Goal: Transaction & Acquisition: Book appointment/travel/reservation

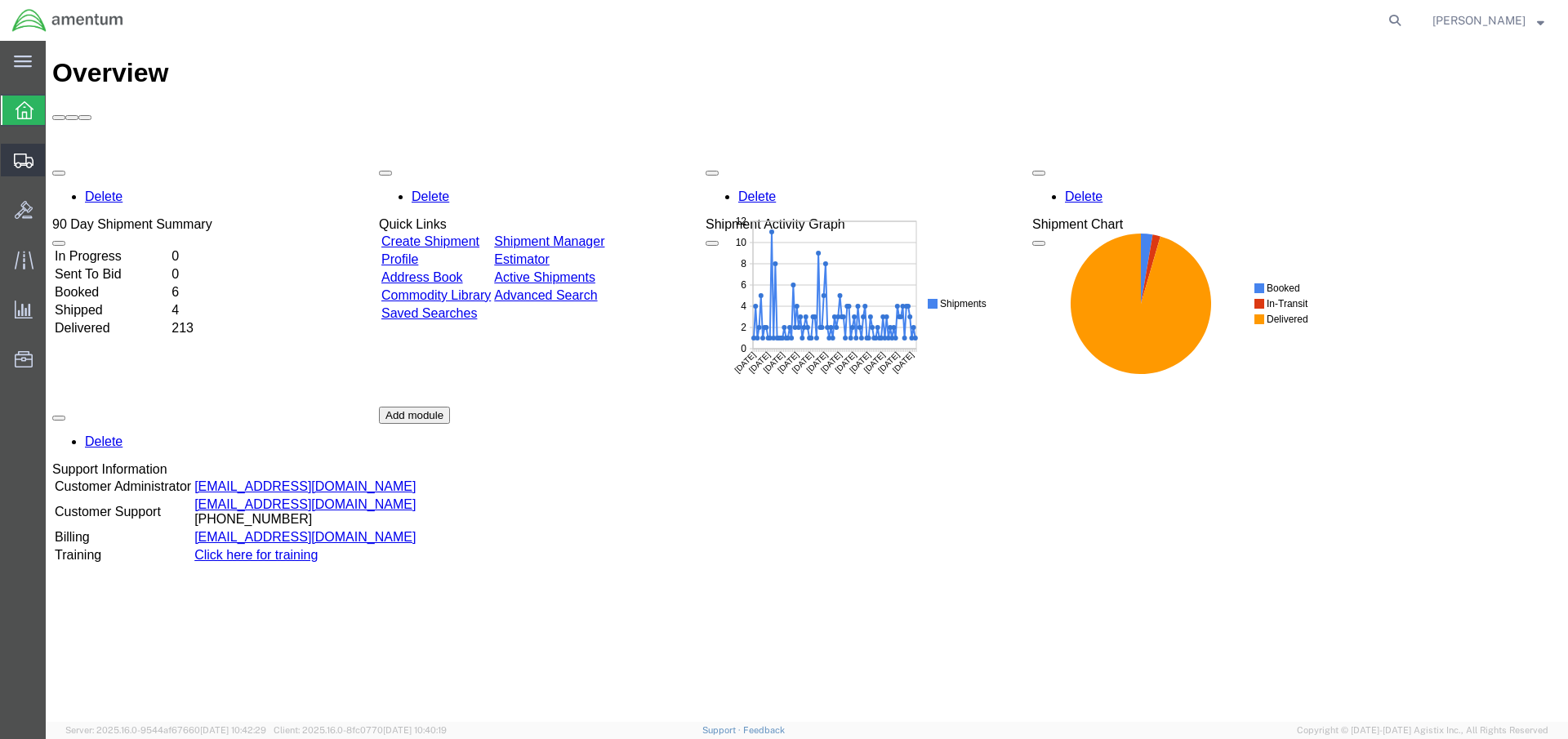
click at [0, 0] on span "Create Shipment" at bounding box center [0, 0] width 0 height 0
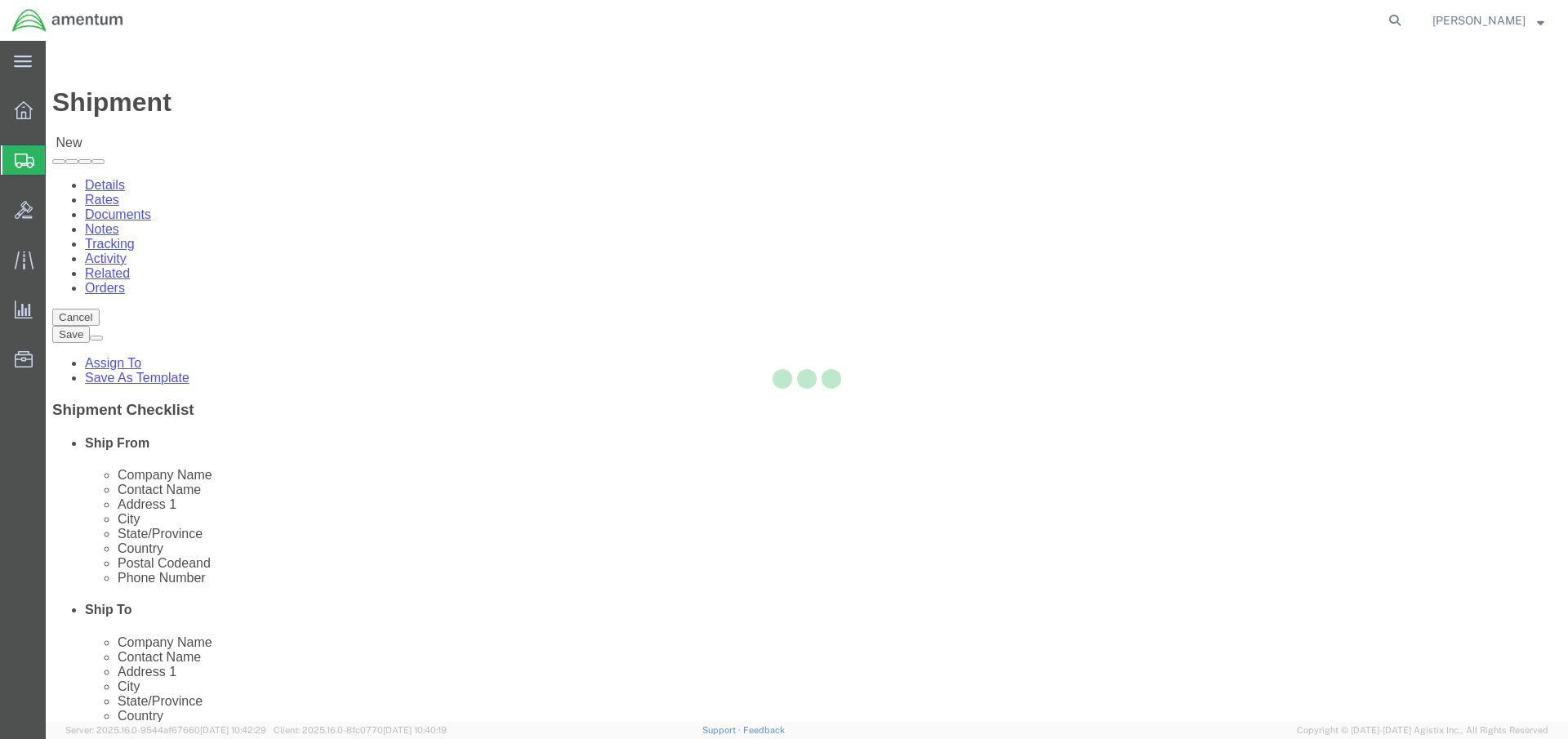
select select
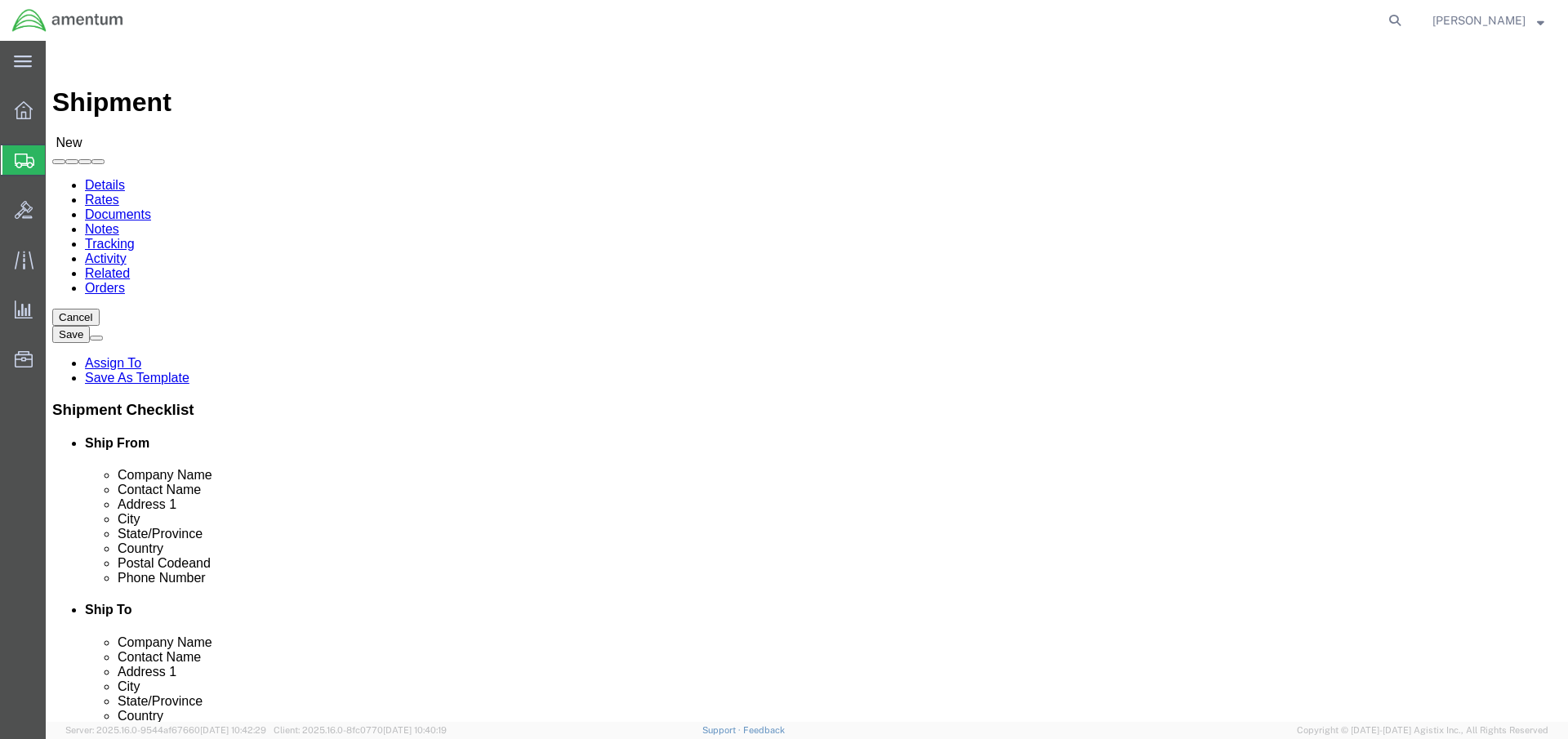
click body "Shipment New Details Rates Documents Notes Tracking Activity Related Orders Can…"
type input "cape"
select select "53954"
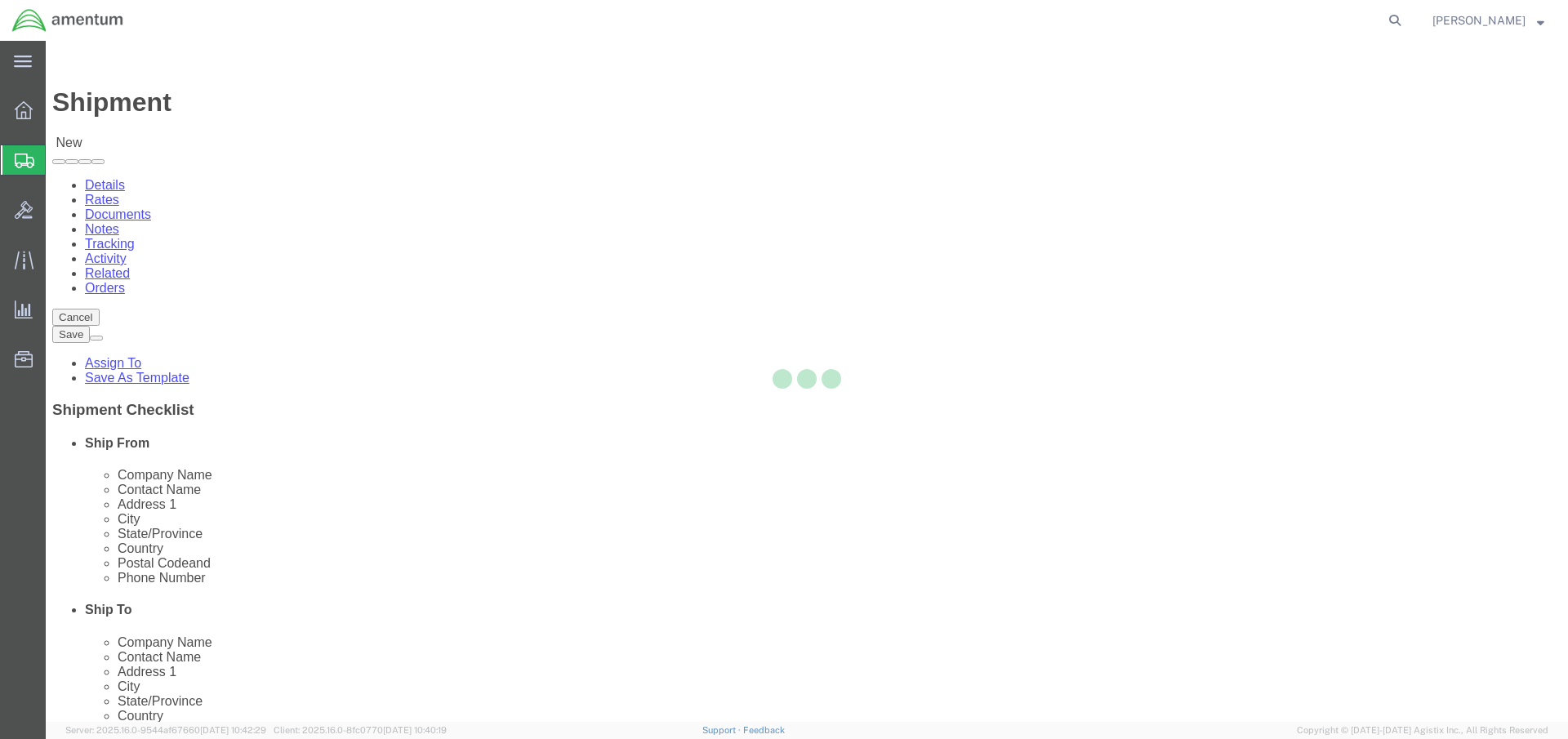
select select "FL"
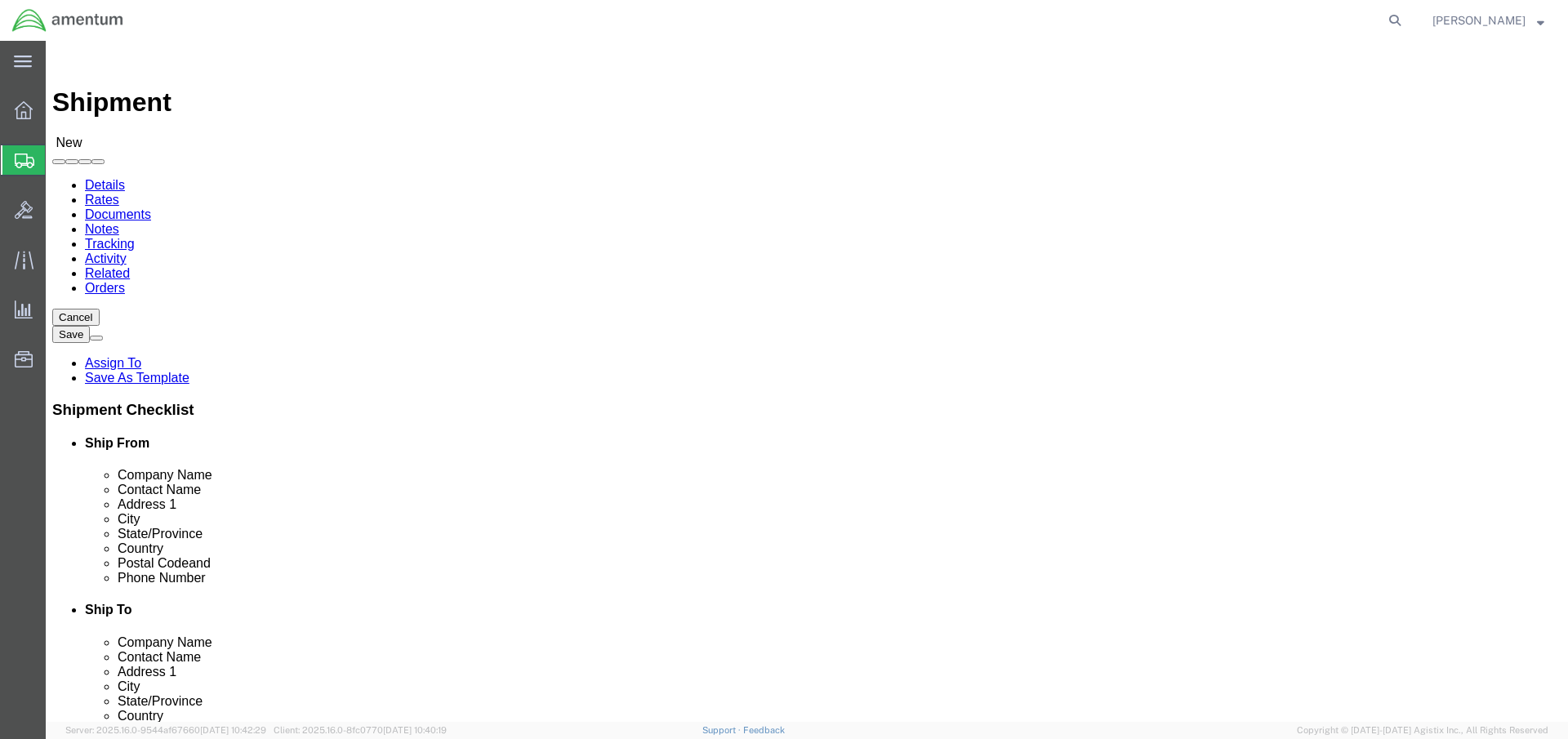
click input "text"
type input "[PERSON_NAME]"
type input "[GEOGRAPHIC_DATA]"
type input "Bldg 1063, Door E"
type input "Cape Canaveral"
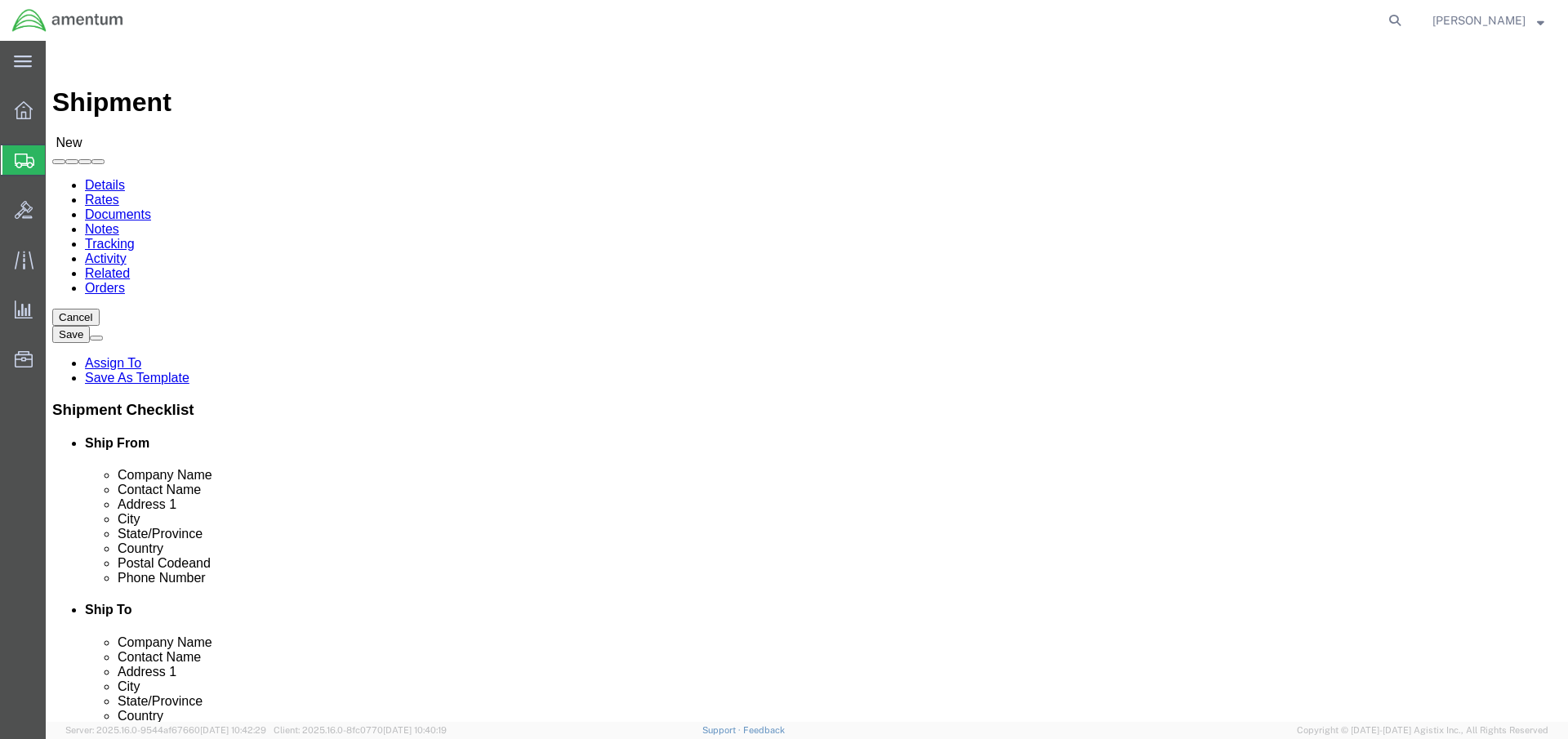
type input "32920"
type input "[PHONE_NUMBER]"
click input "text"
type input "[PERSON_NAME][EMAIL_ADDRESS][PERSON_NAME][DOMAIN_NAME]"
checkbox input "true"
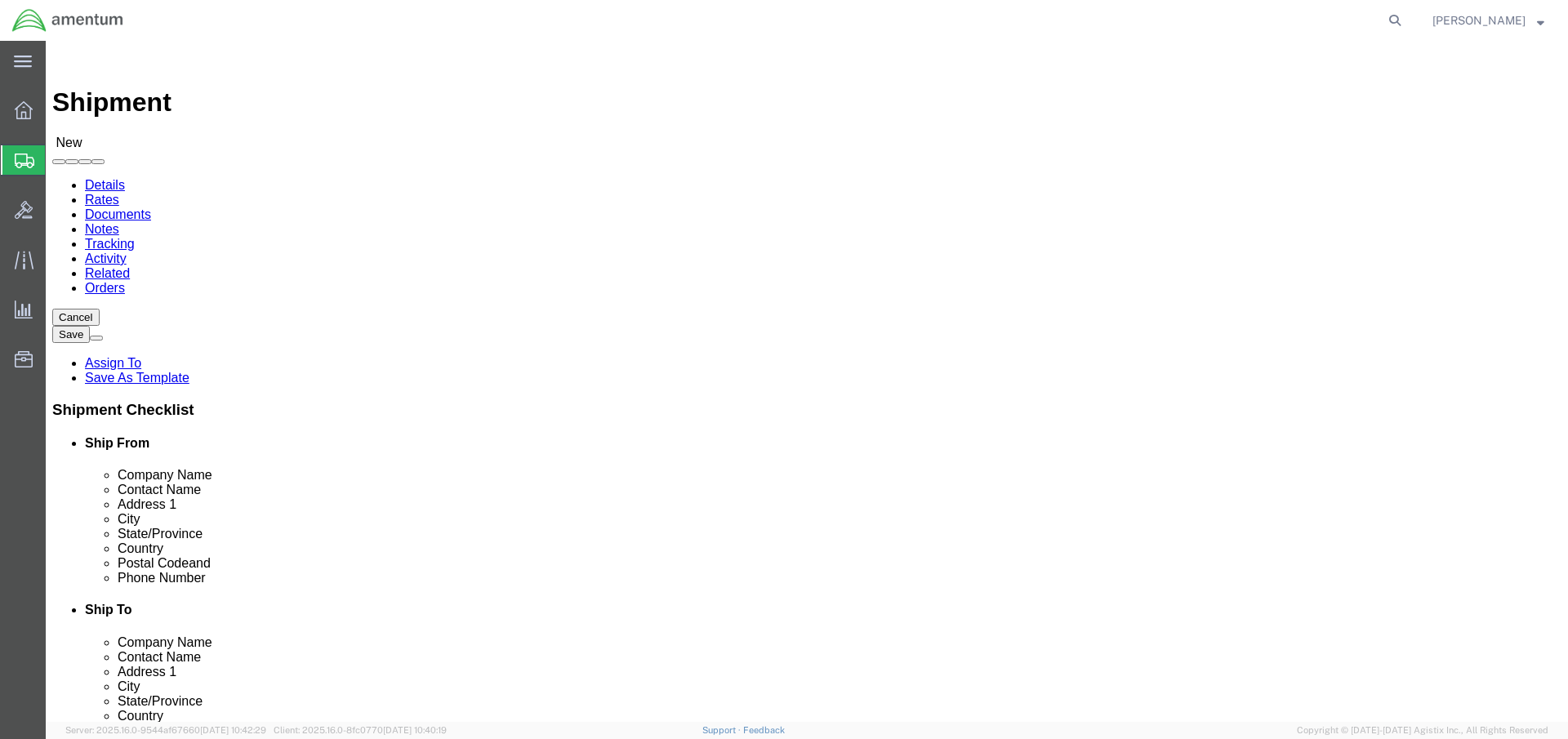
click input "text"
type input "c"
click input "text"
type input "[PERSON_NAME] HELICOPTERS"
click input "text"
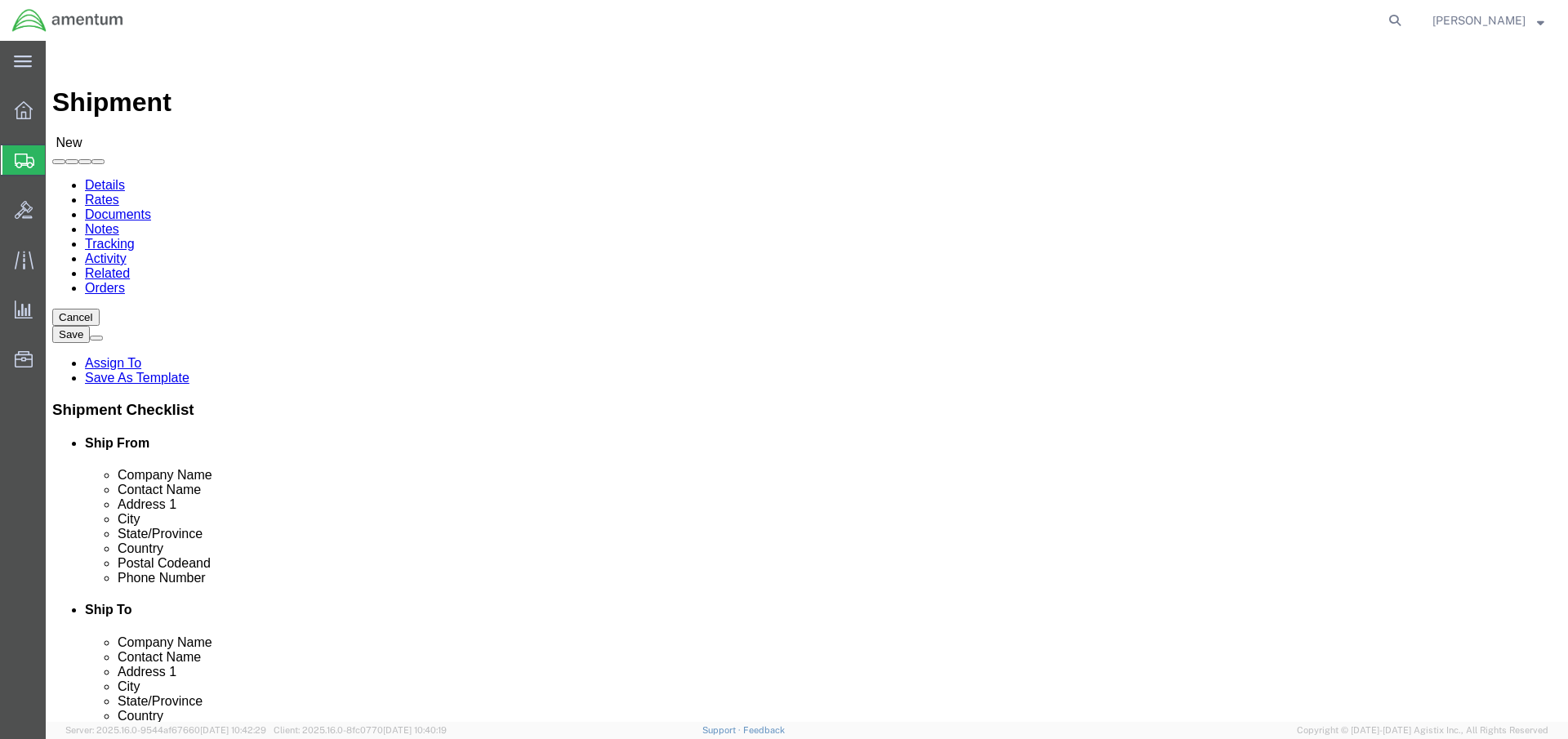
type input "[STREET_ADDRESS][PERSON_NAME]"
click input "text"
type input "[PERSON_NAME]"
click input "text"
type input "PERKASIE"
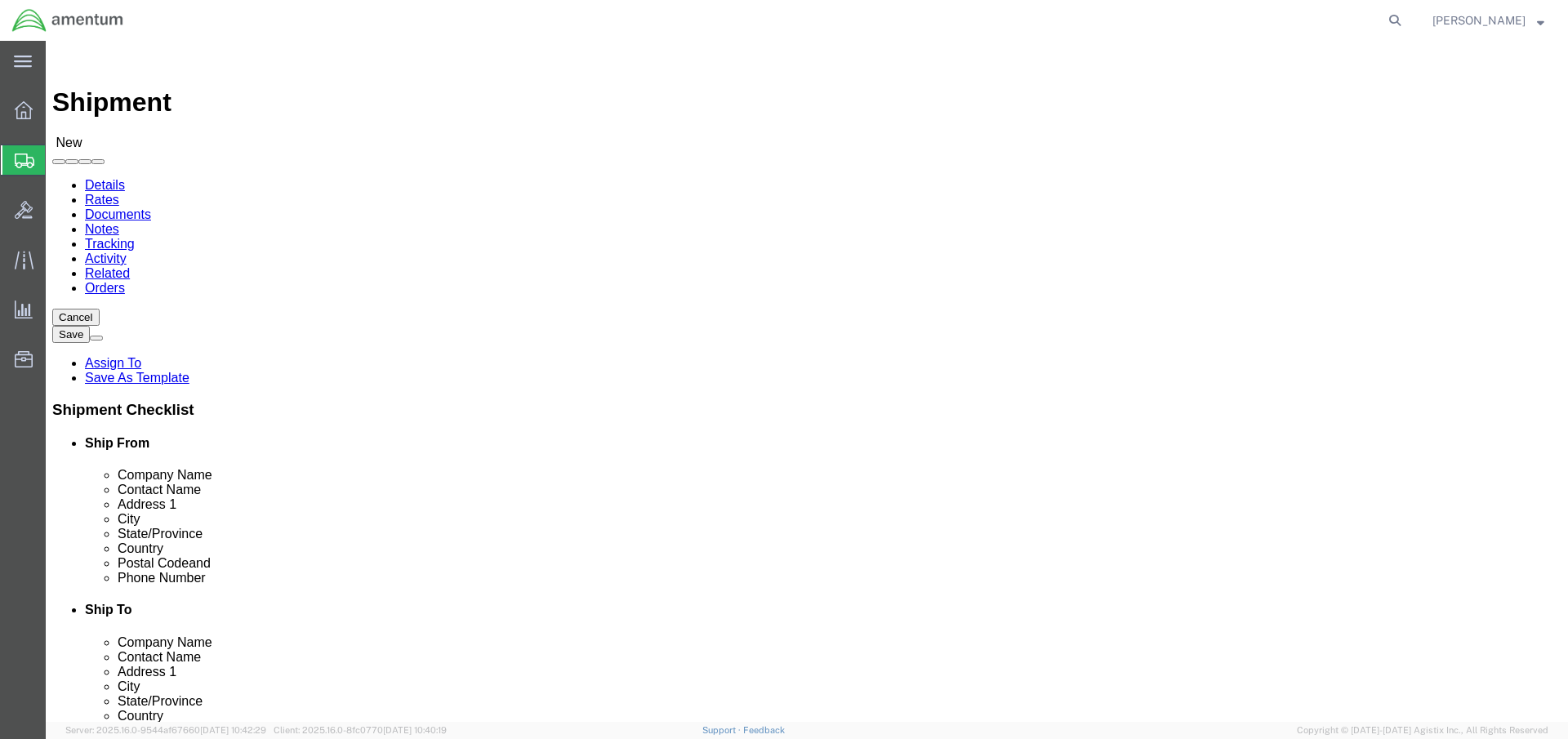
type input "P"
type input "PEN"
type input "18944"
click input "18944"
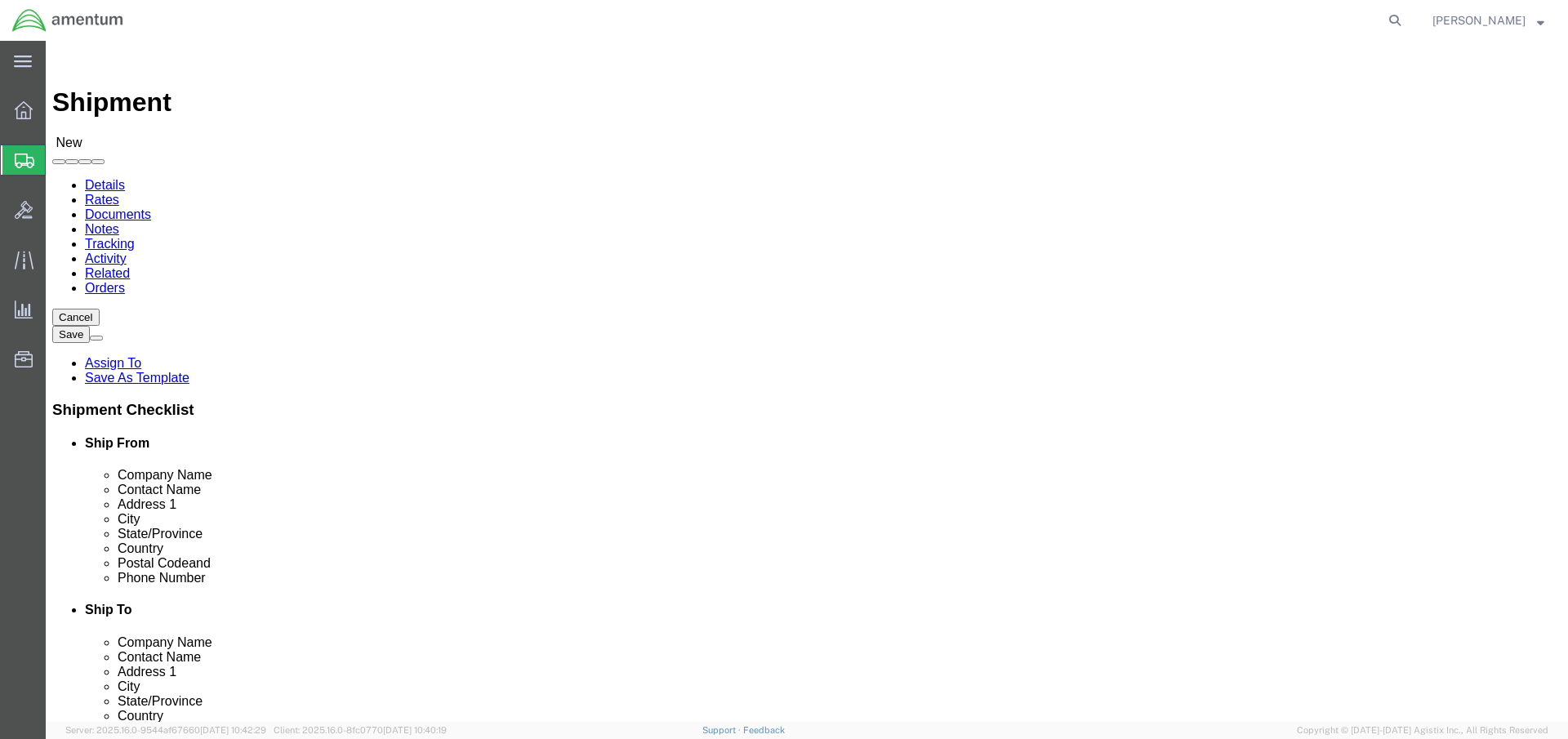
click input "text"
paste input "[PHONE_NUMBER]"
type input "[PHONE_NUMBER]"
type input "0340"
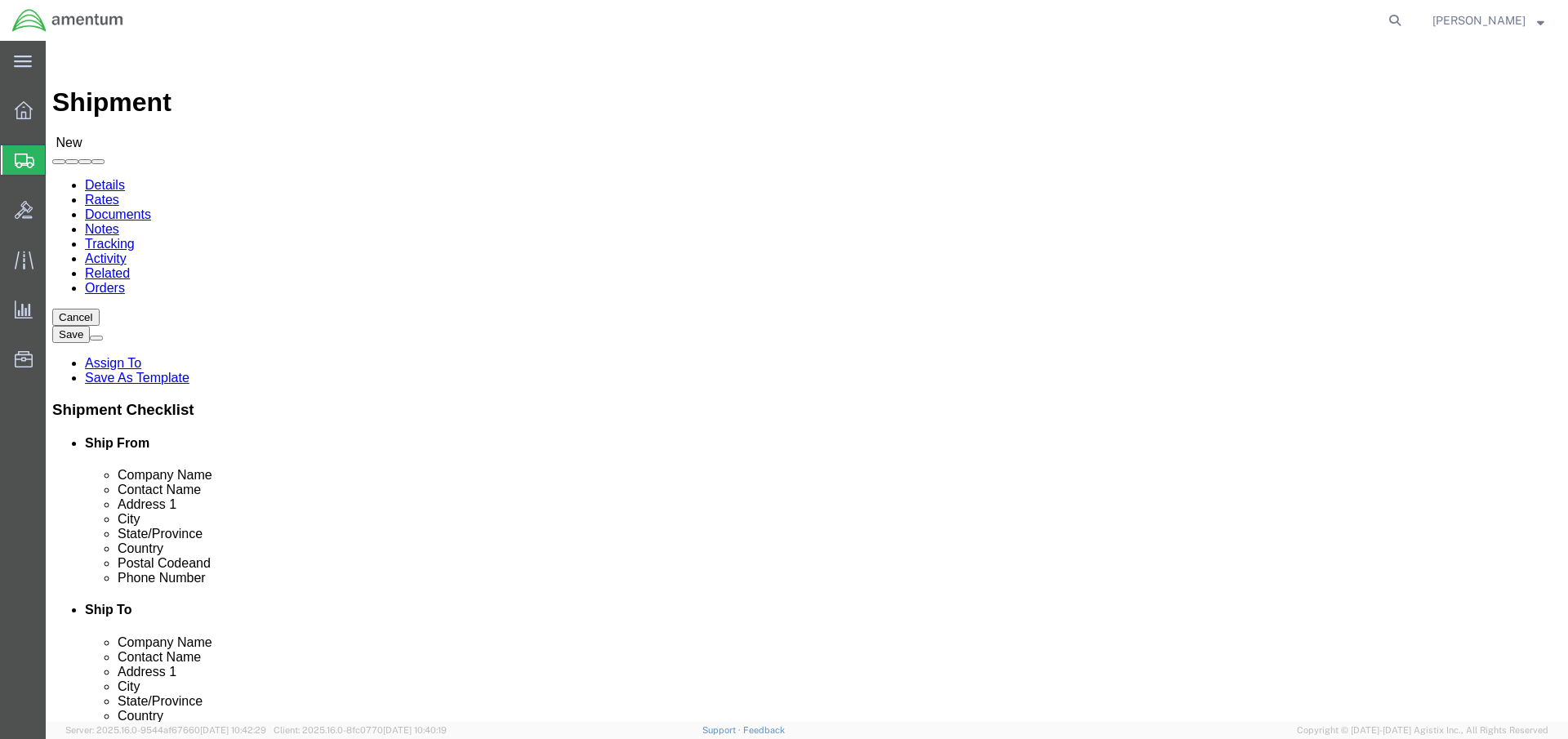
click div "[DATE] 12:00 PM"
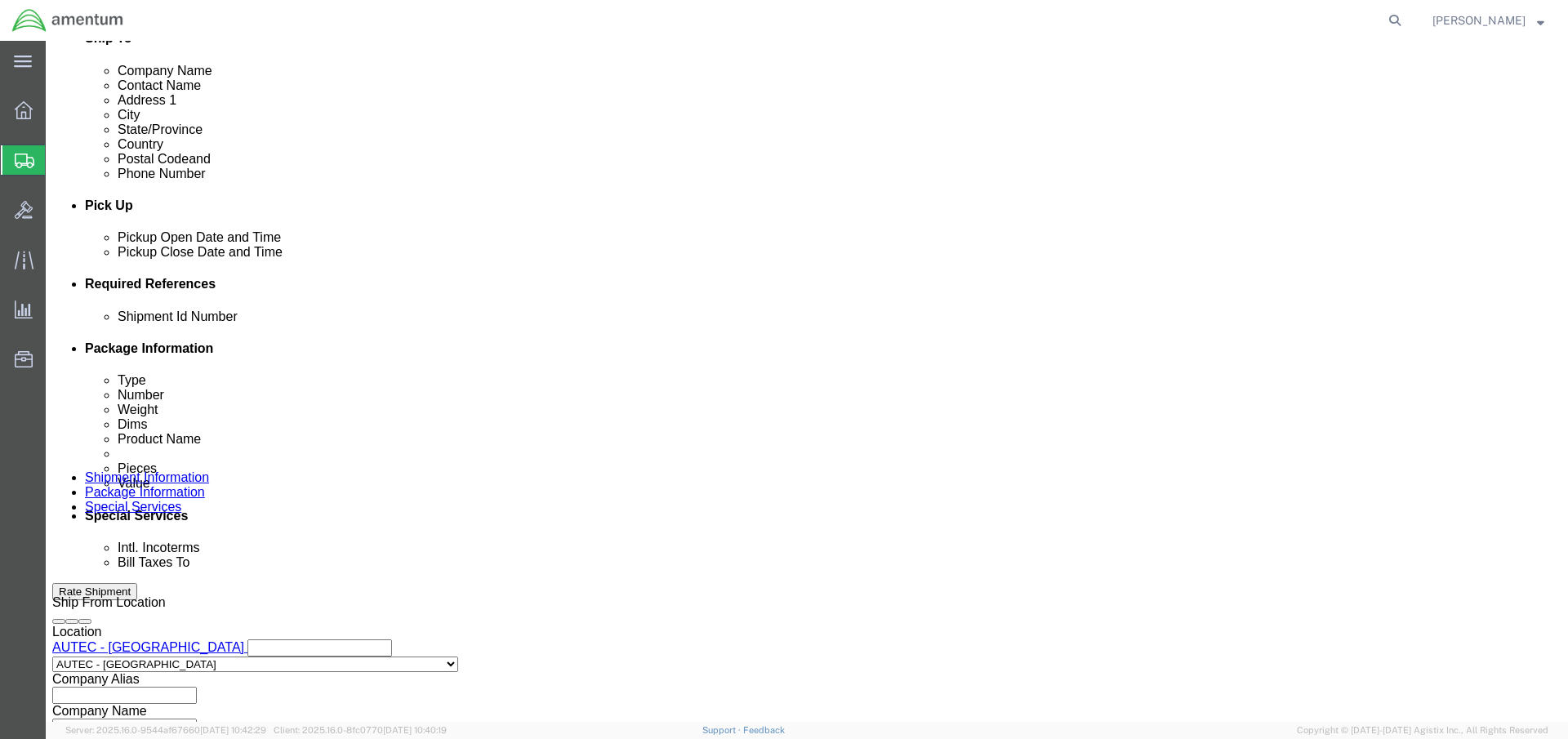
click button "Apply"
click input "text"
paste input "N63821522300HPXXX"
type input "N63821522300HPXXX"
click button "Add reference"
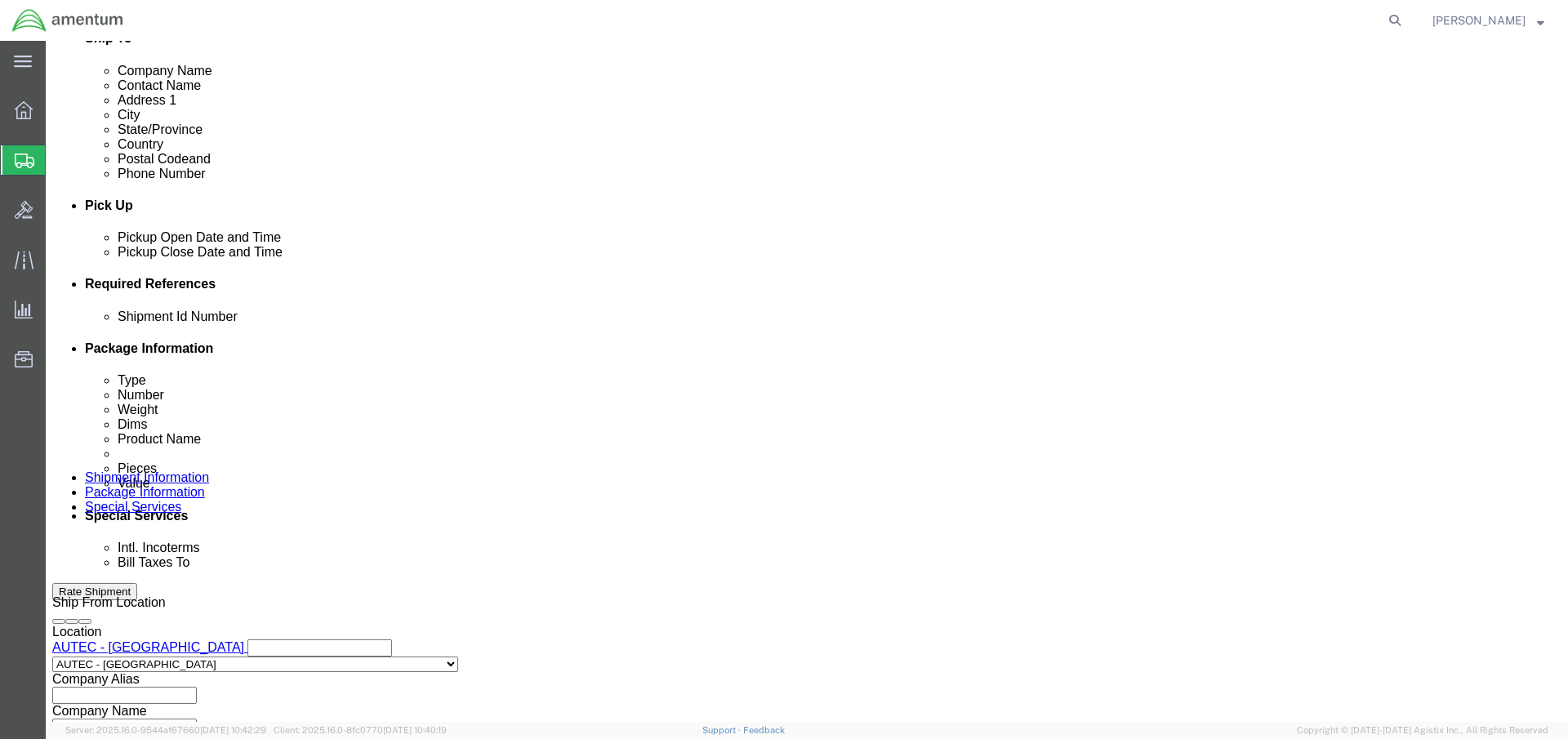
select select "PROJNUM"
click input "text"
paste input "4732.C0.03RA.16310400.815E0440"
type input "4732.C0.03RA.16310400.815E0440"
click button "Add reference"
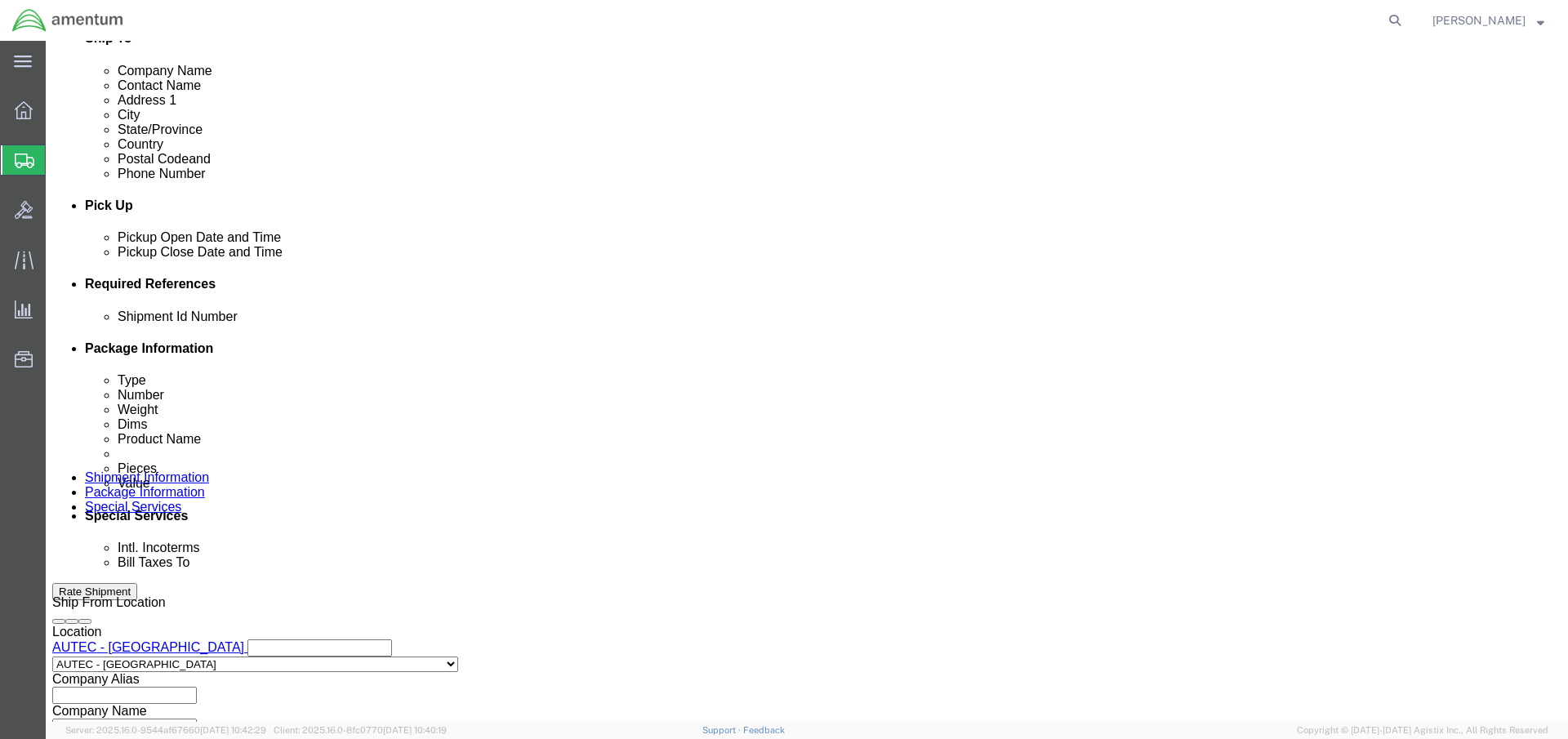
select select "DEPT"
click input "text"
type input "AUTEC"
click button "Continue"
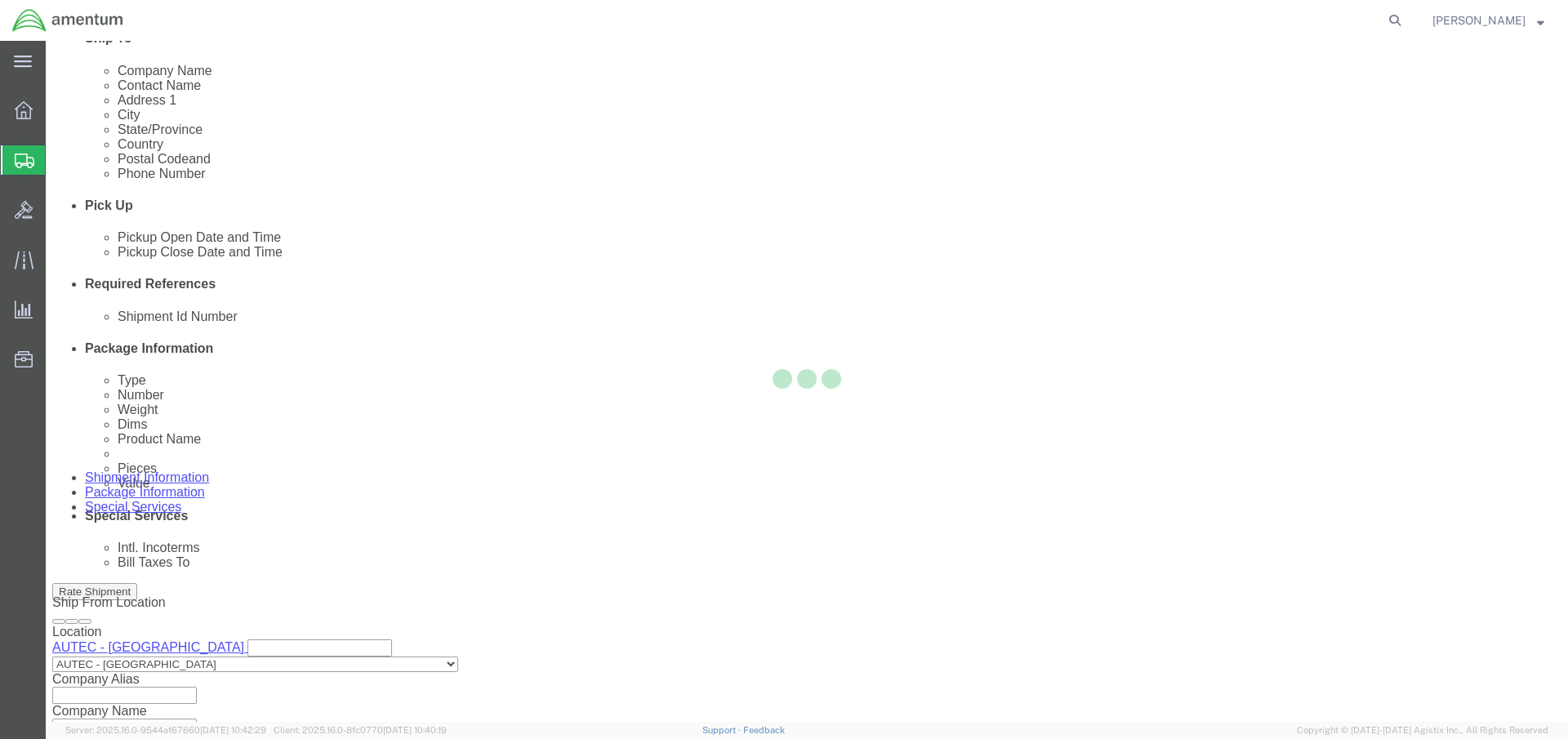
scroll to position [721, 0]
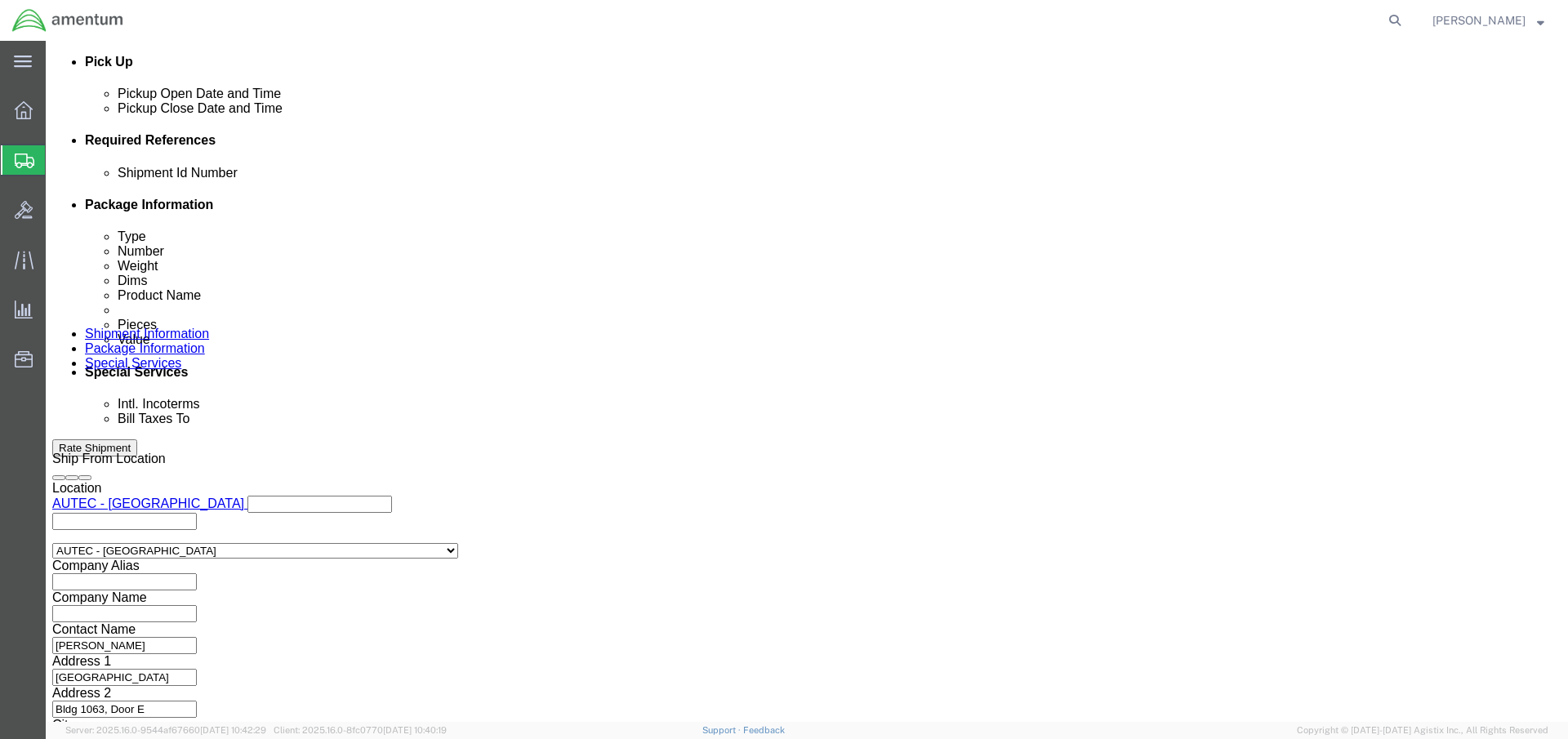
select select "YRPK"
click input "text"
type input "79"
type input "30"
type input "29"
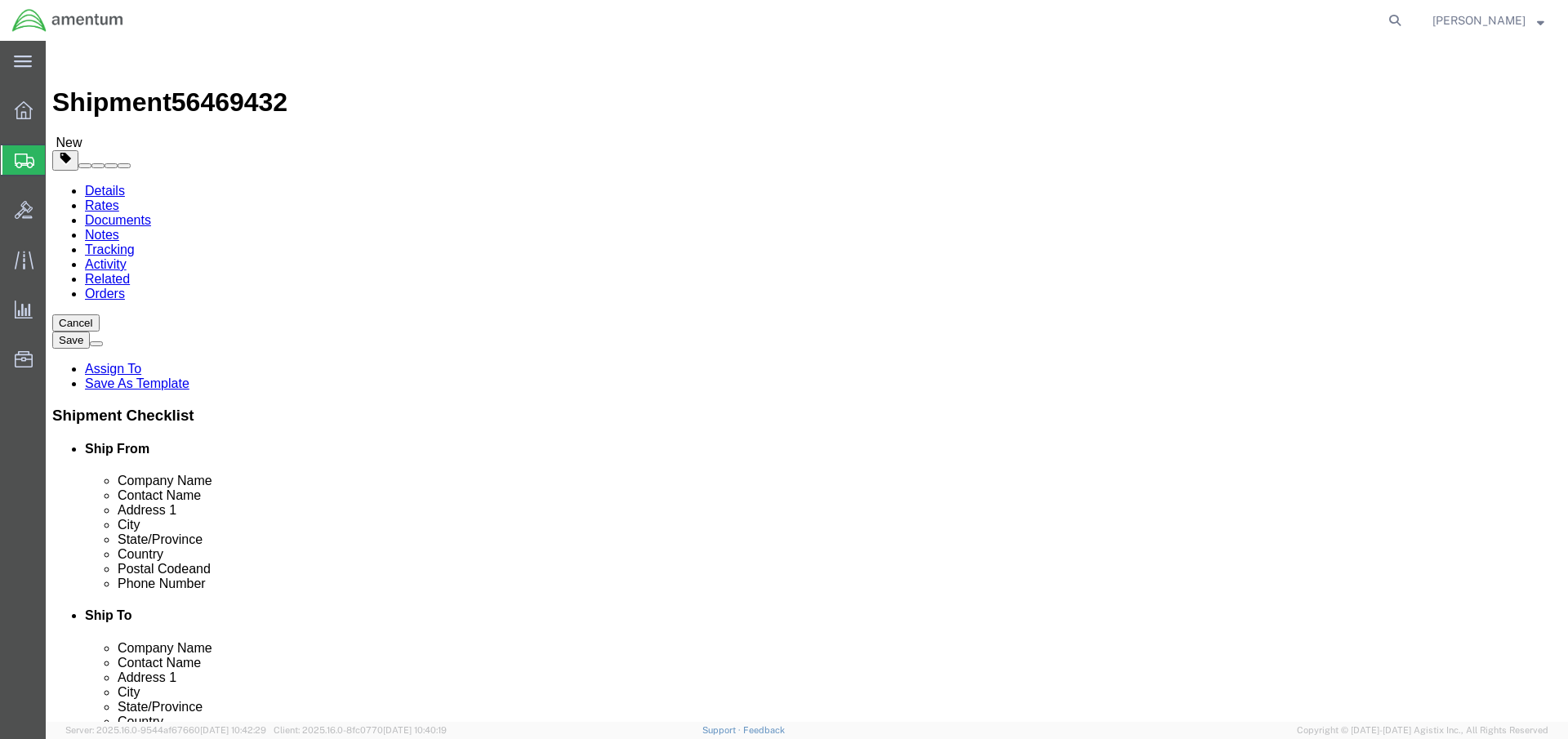
drag, startPoint x: 259, startPoint y: 372, endPoint x: 190, endPoint y: 380, distance: 69.5
click div "Weight 40 Select kgs lbs Ship. t°"
type input "605"
click link "Add Content"
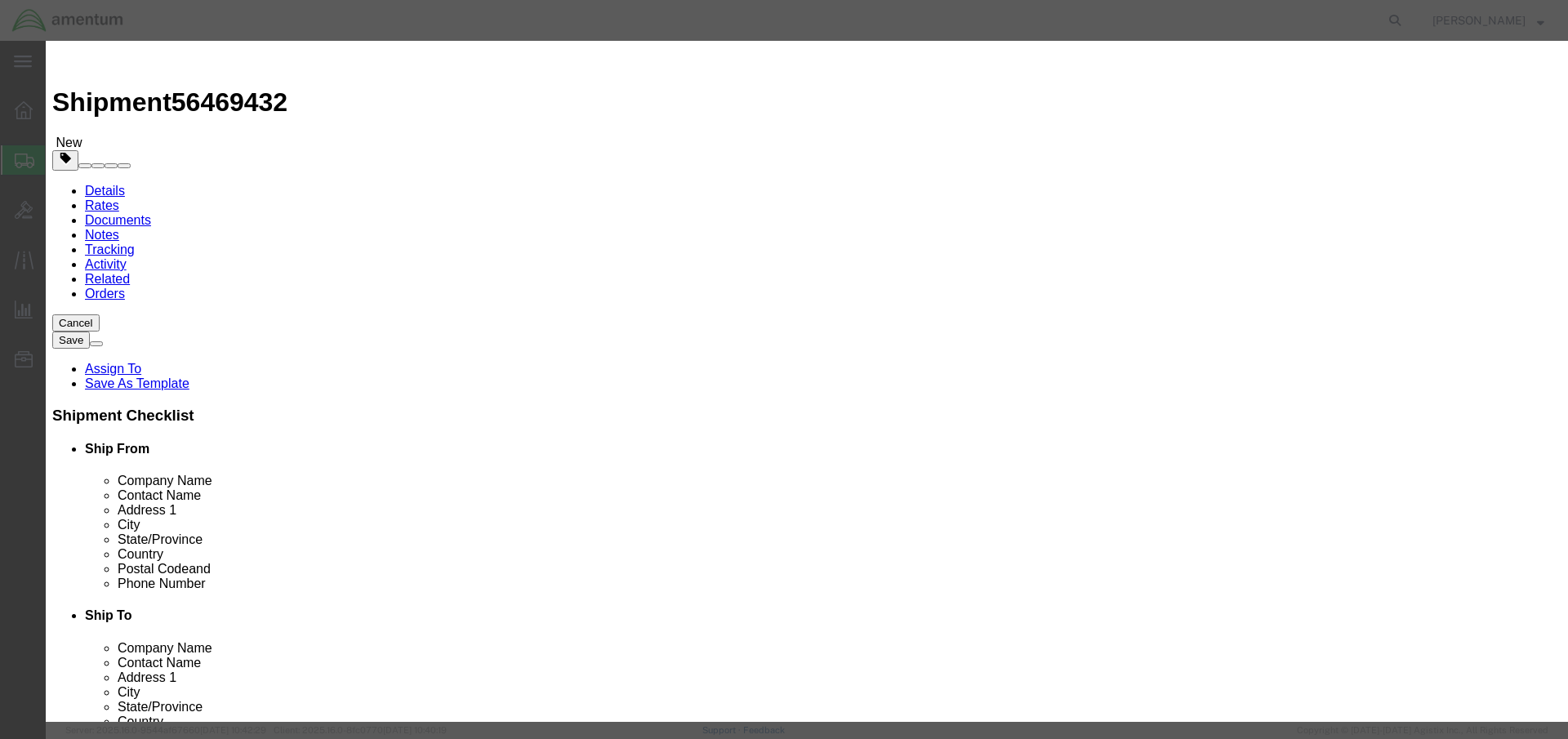
click input "text"
paste input "GE CT58 ENGINE"
type input "GE CT58 ENGINE"
type input "1"
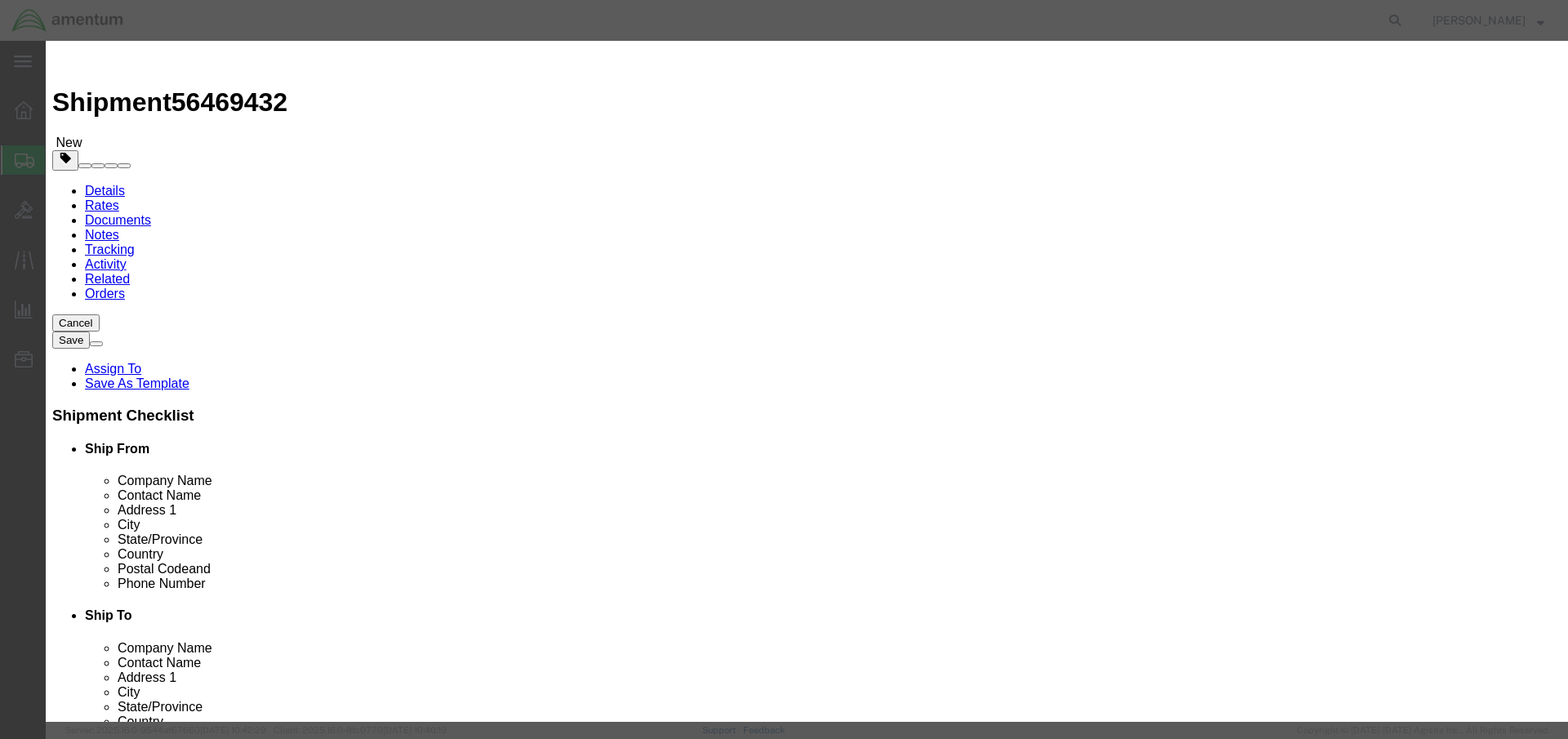
type input "750000"
select select "USD"
select select "70"
click button "Save & Close"
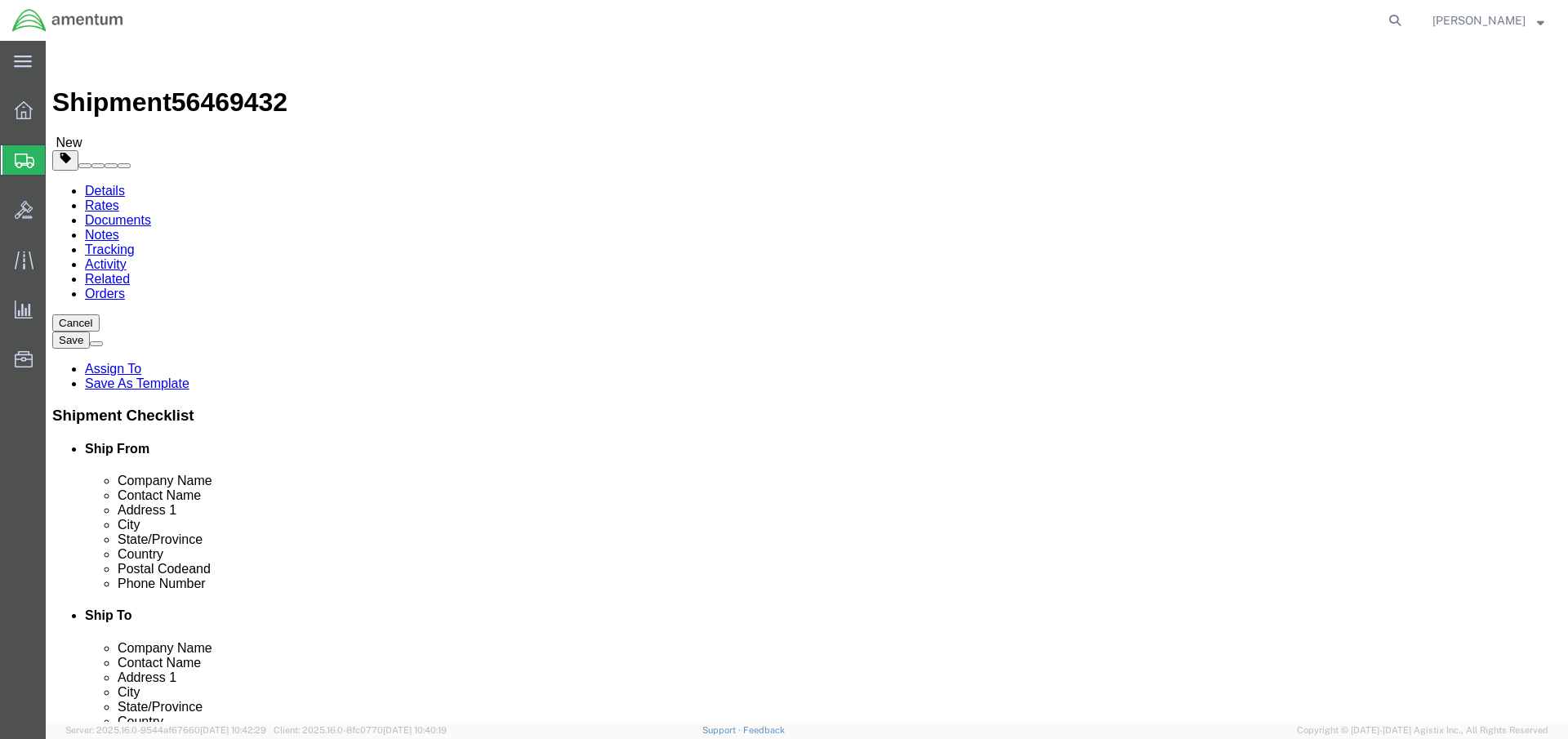
click button "Continue"
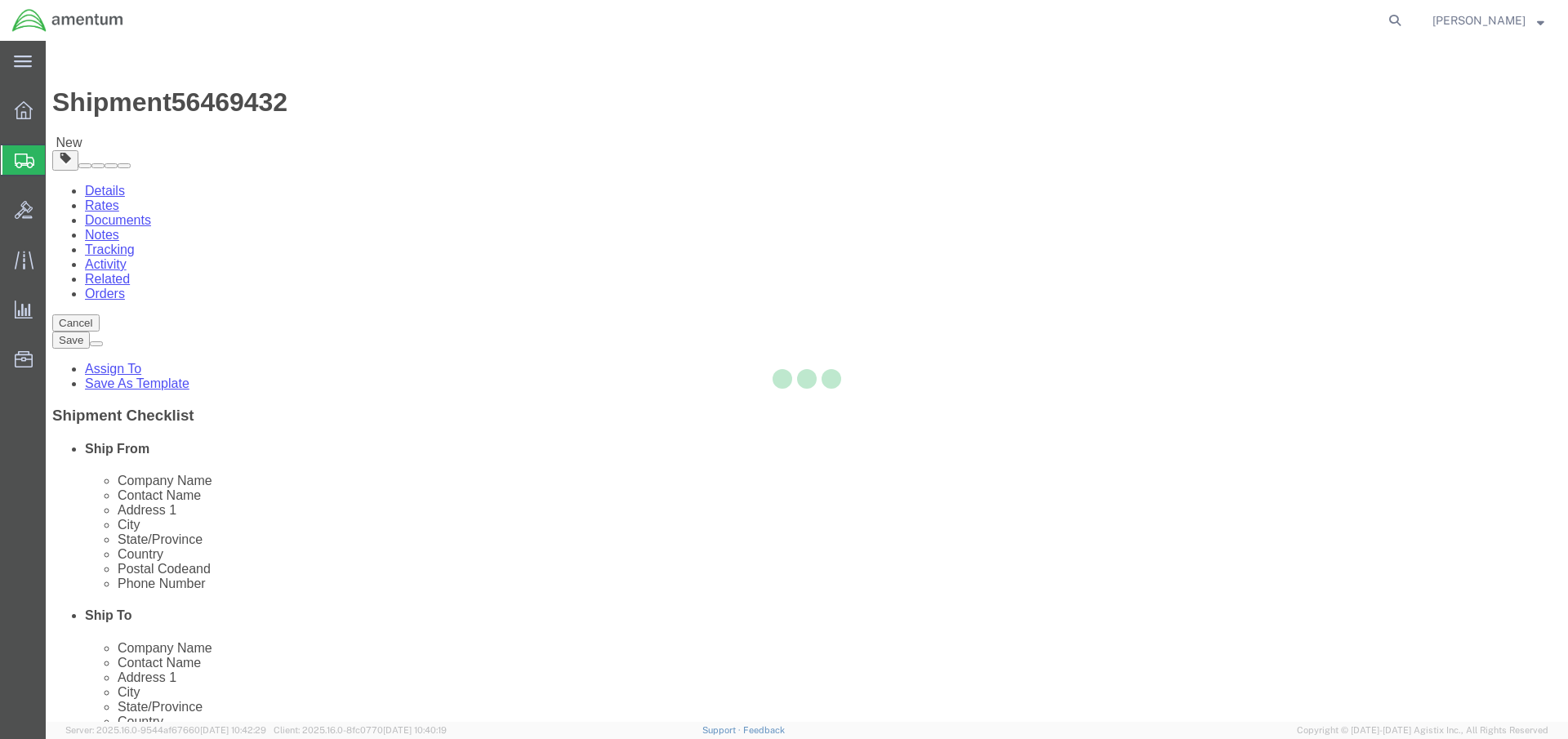
select select
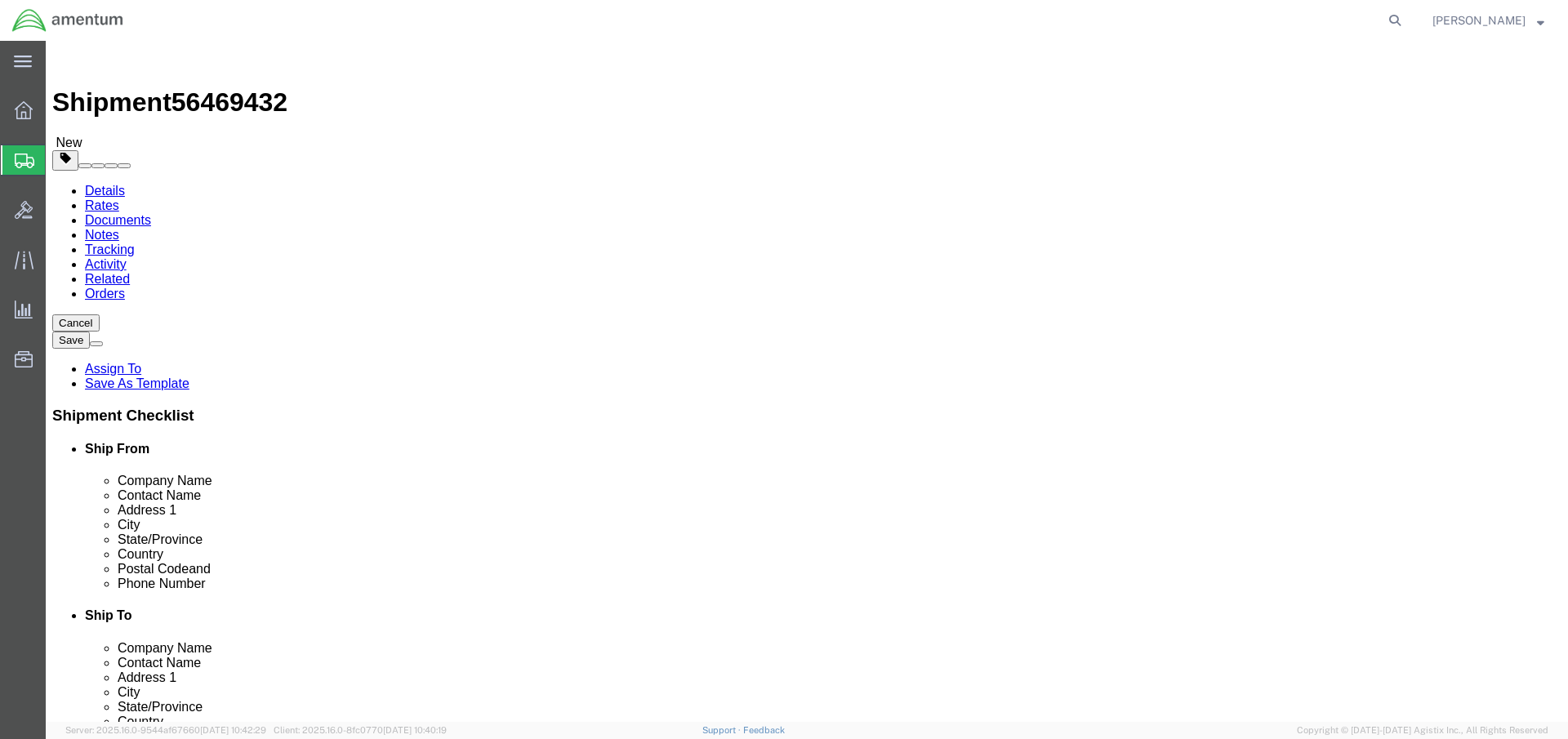
scroll to position [898, 0]
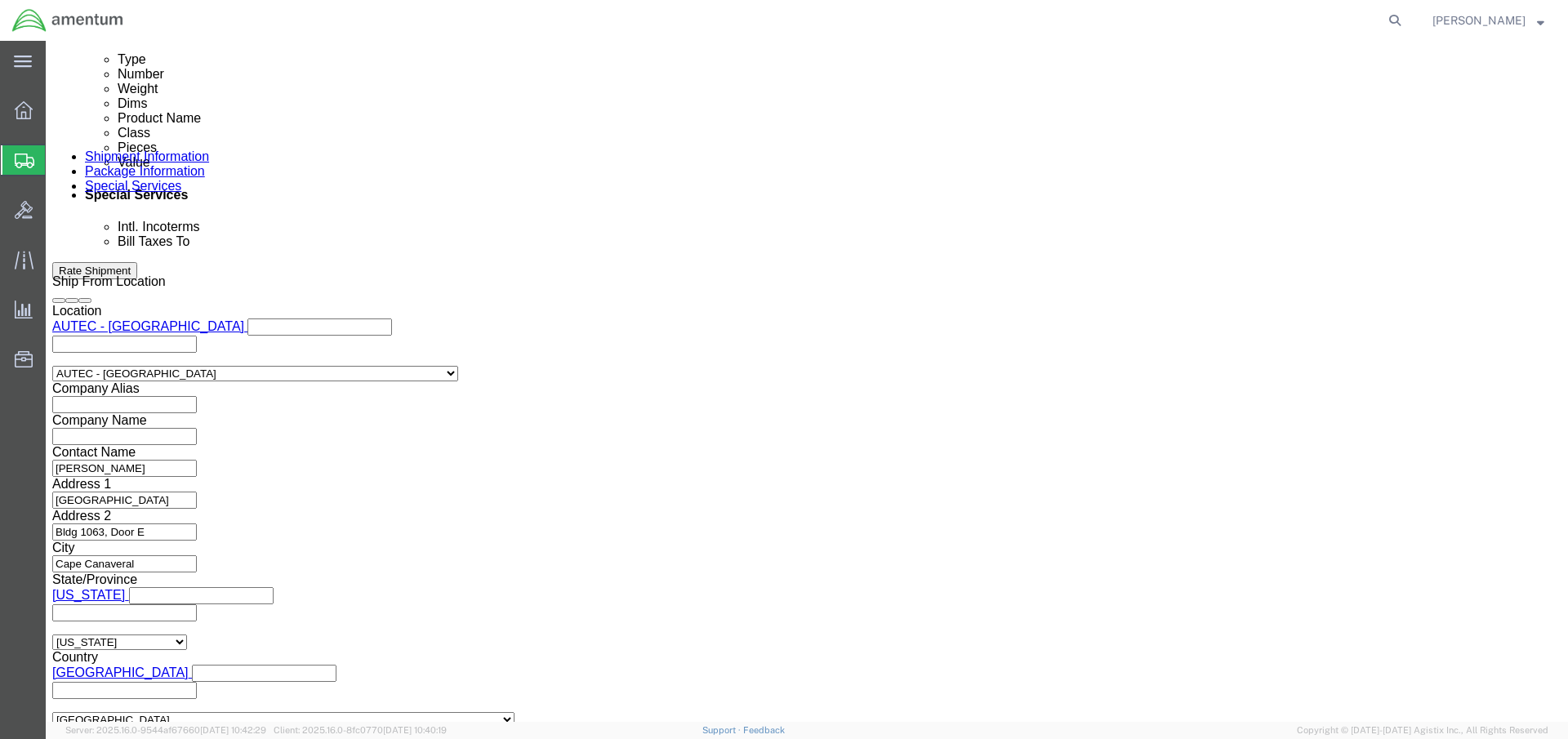
click input "Enter Email Address"
paste input "[PERSON_NAME][EMAIL_ADDRESS][DOMAIN_NAME]"
type input "[PERSON_NAME][EMAIL_ADDRESS][DOMAIN_NAME]"
click body "Shipment 56469432 New Details Rates Documents Notes Tracking Activity Related O…"
click input "text"
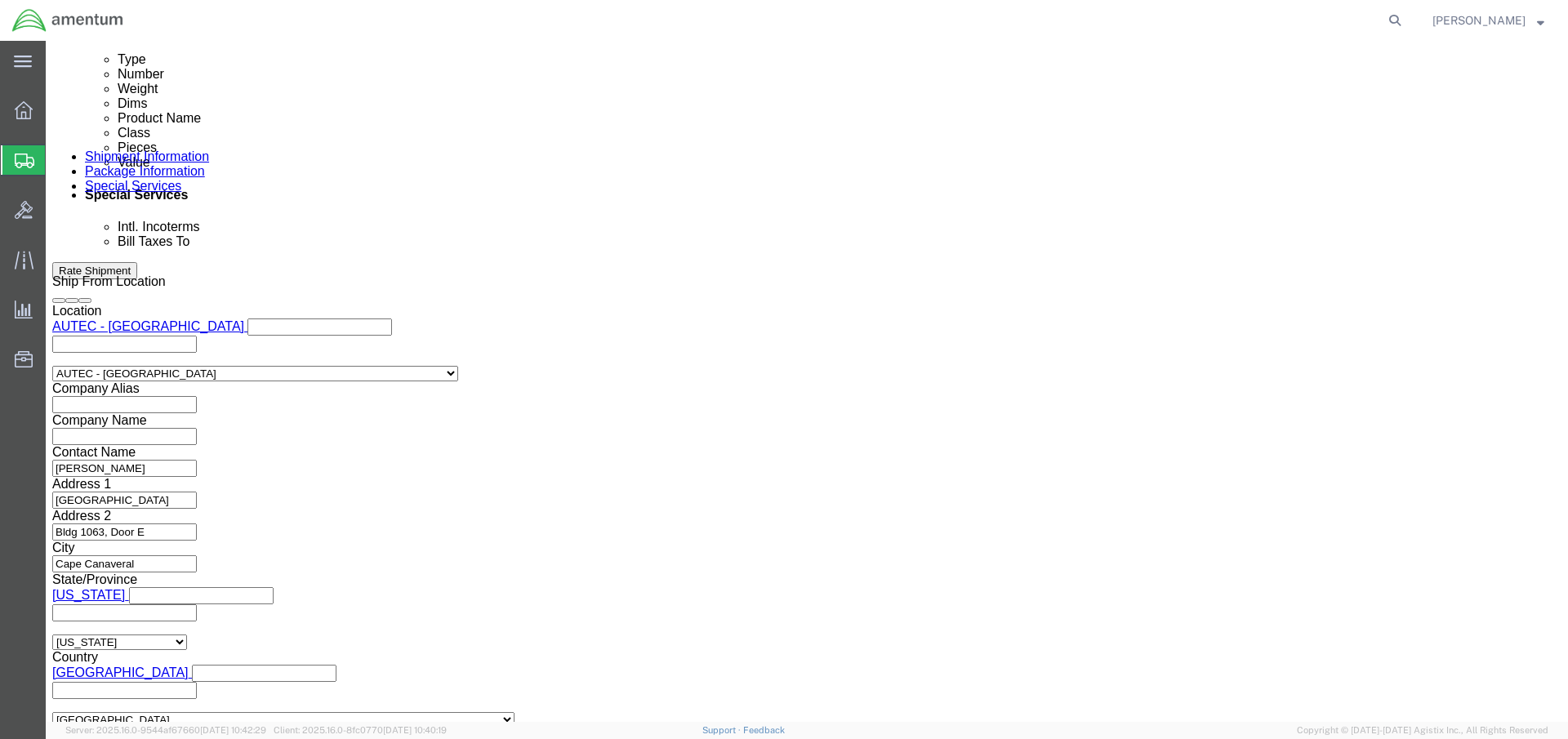
paste input "[PERSON_NAME][EMAIL_ADDRESS][DOMAIN_NAME]"
type input "[PERSON_NAME][EMAIL_ADDRESS][DOMAIN_NAME]"
click input "Include shipping documents"
checkbox input "true"
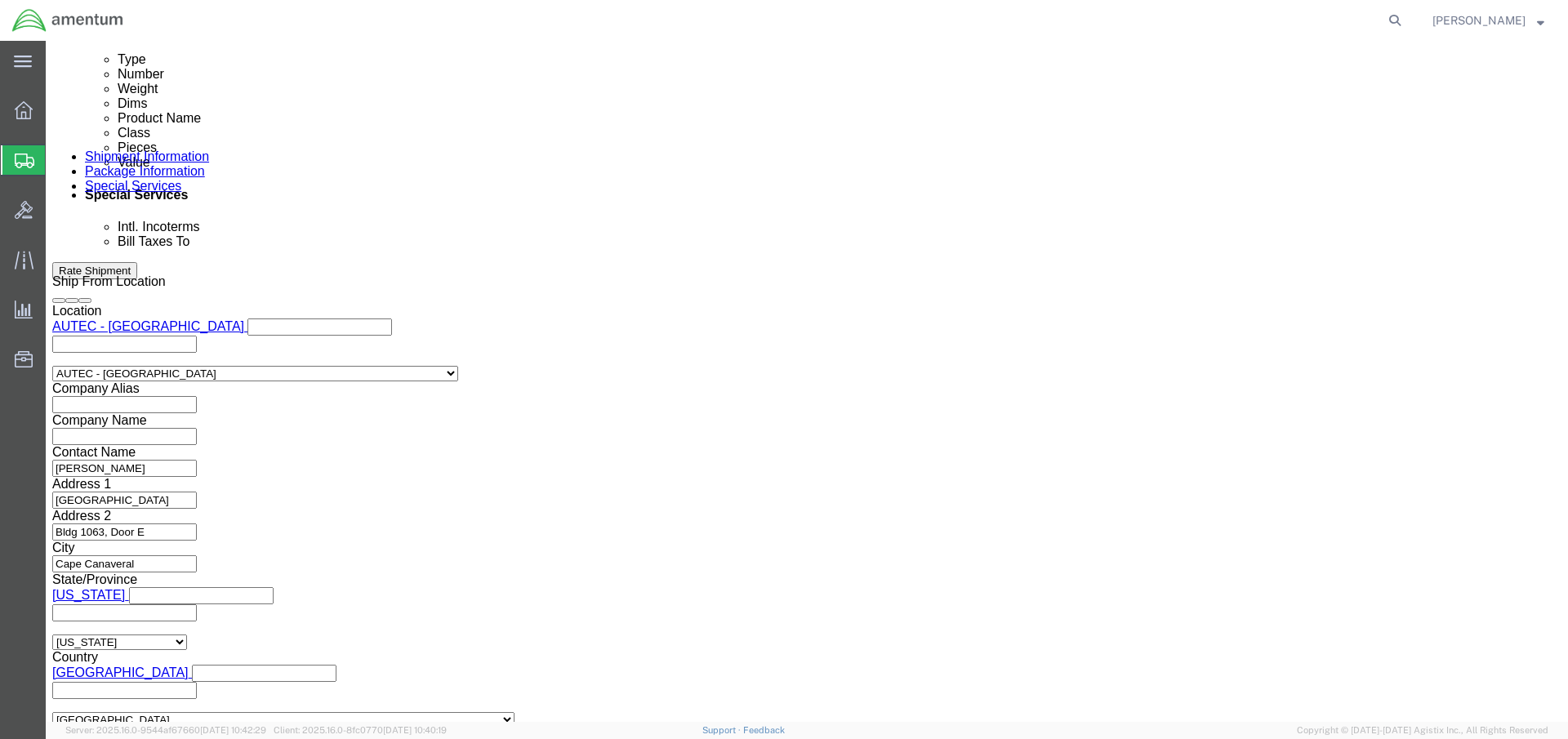
click input "BOL"
checkbox input "true"
click input "Packing List"
checkbox input "true"
click input "Shipping Label"
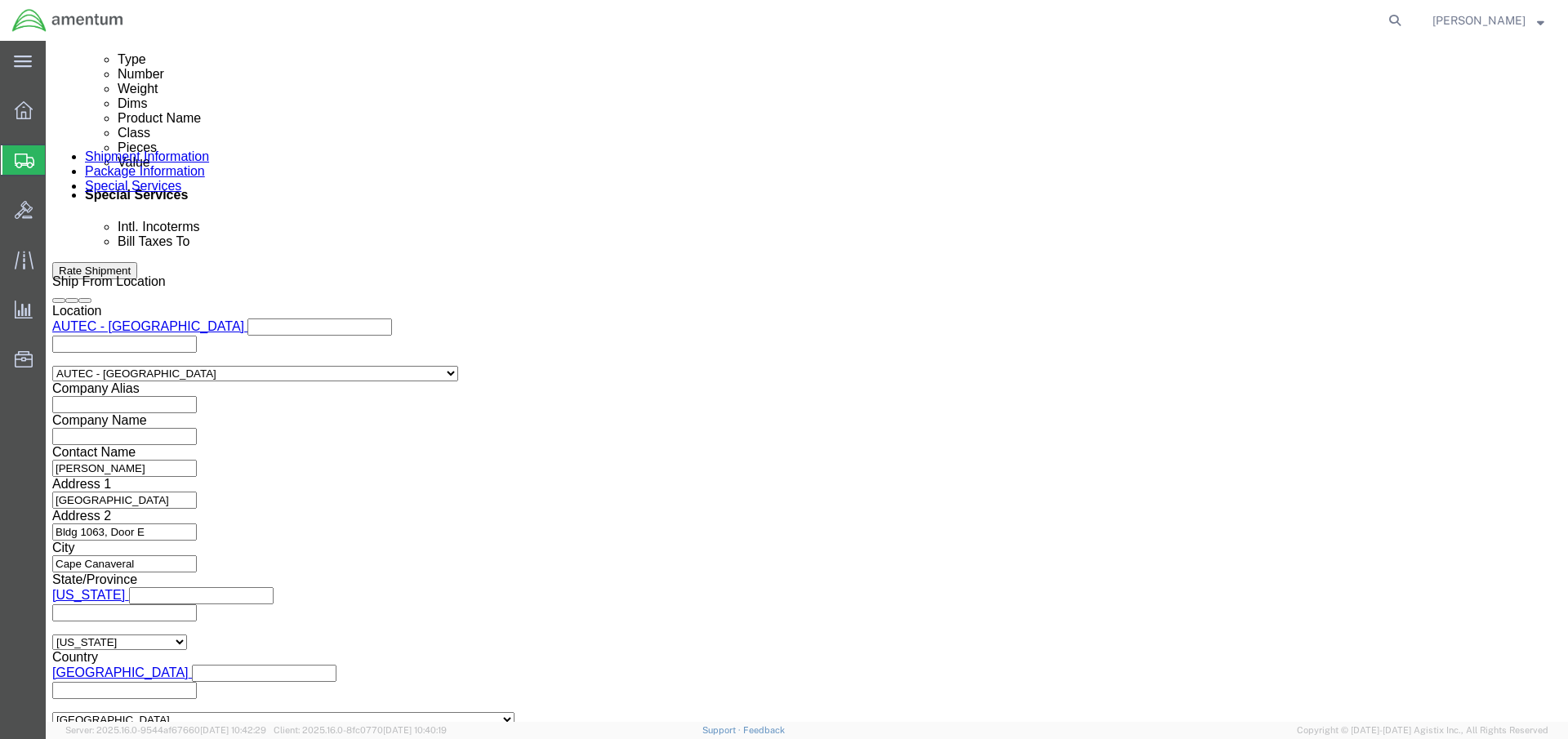
checkbox input "true"
click div "To [PERSON_NAME][EMAIL_ADDRESS][DOMAIN_NAME] (new) [PERSON_NAME][EMAIL_ADDRESS]…"
click body "Shipment 56469432 New Details Rates Documents Notes Tracking Activity Related O…"
select select "MYPROFILE"
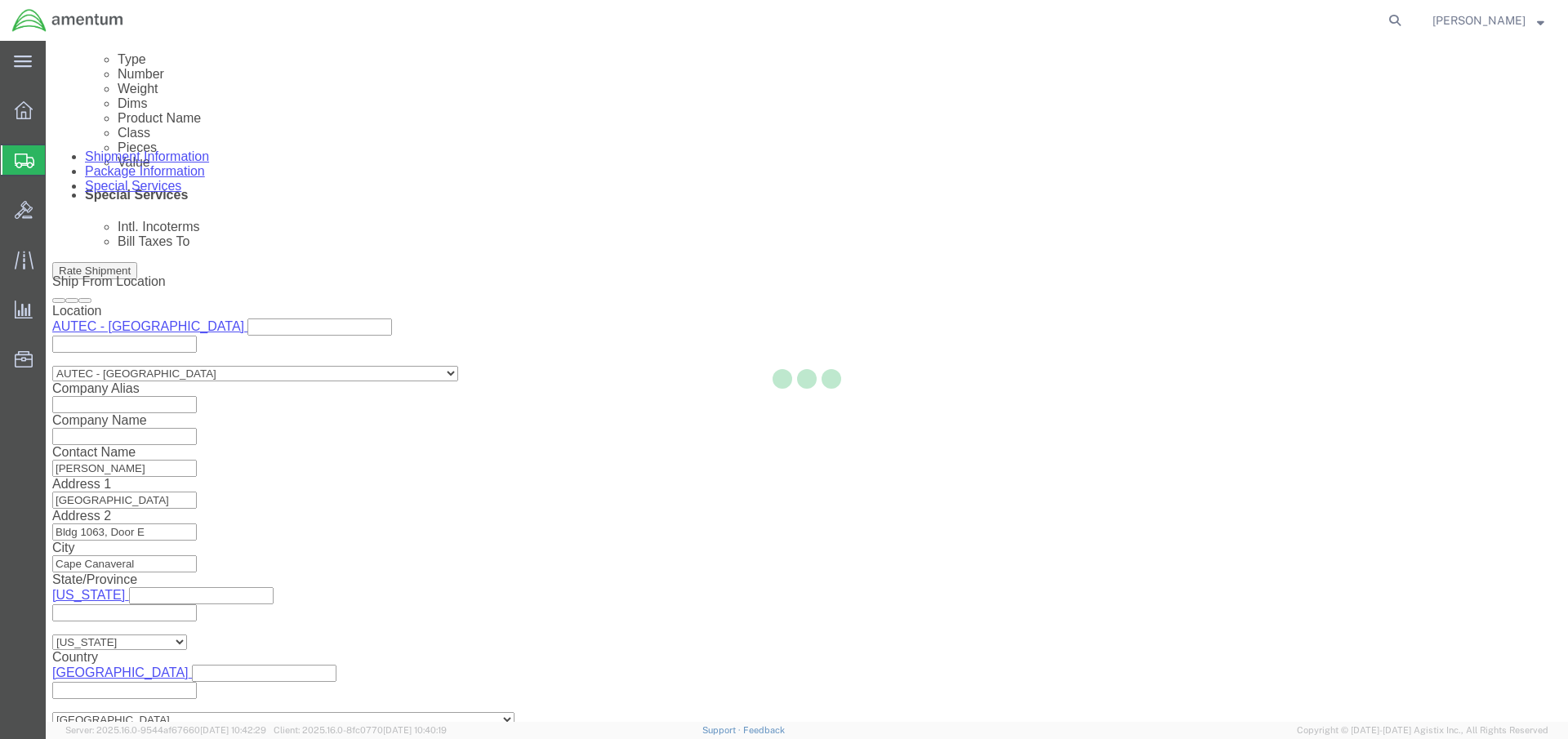
type input "Amentum Services, Inc."
type input "AUTEC - US NAVY BASE"
select select "BS"
select select
type input "[PERSON_NAME]"
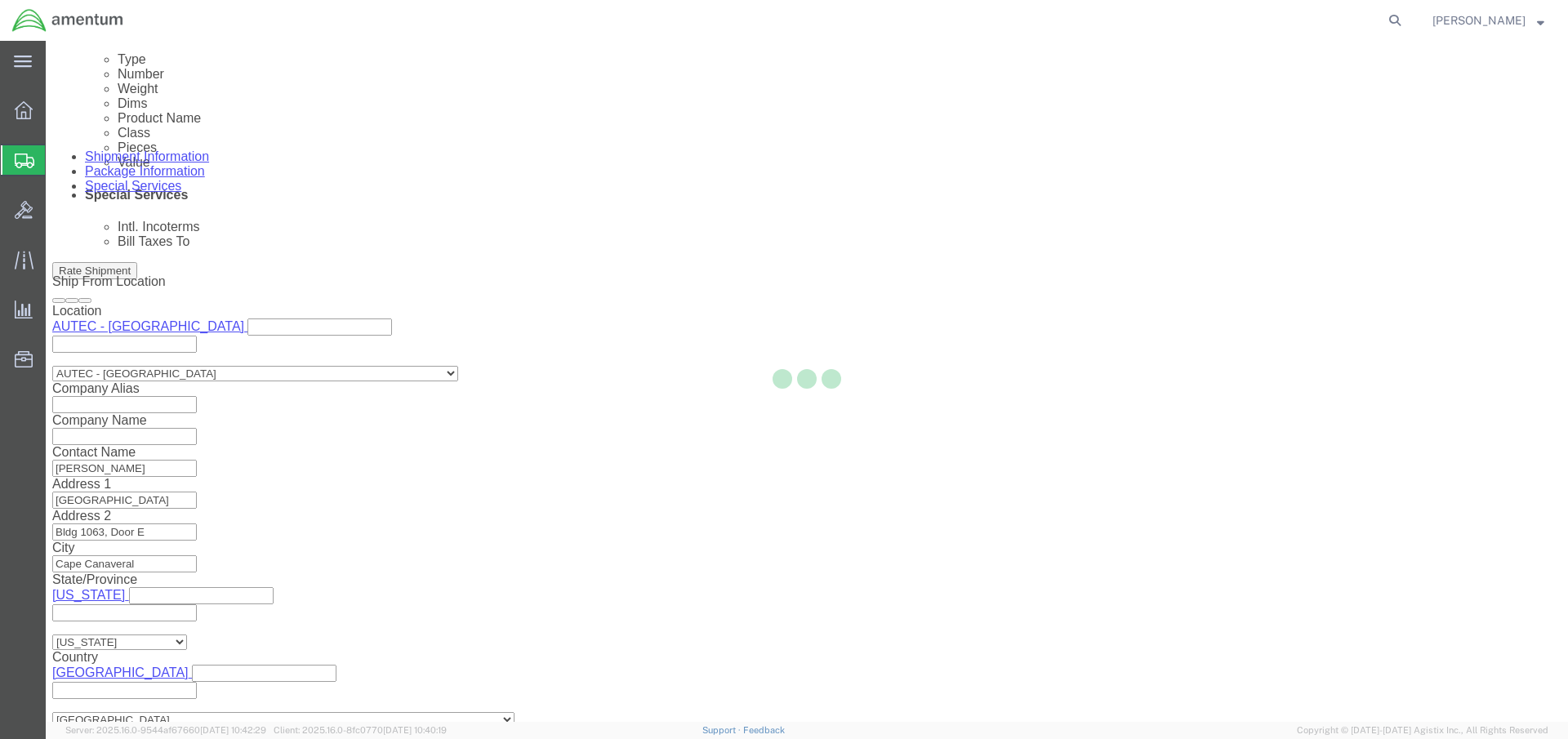
type input "[PHONE_NUMBER]"
type input "6293"
type input "FRESH CREEK"
type input "[US_EMPLOYER_IDENTIFICATION_NUMBER]"
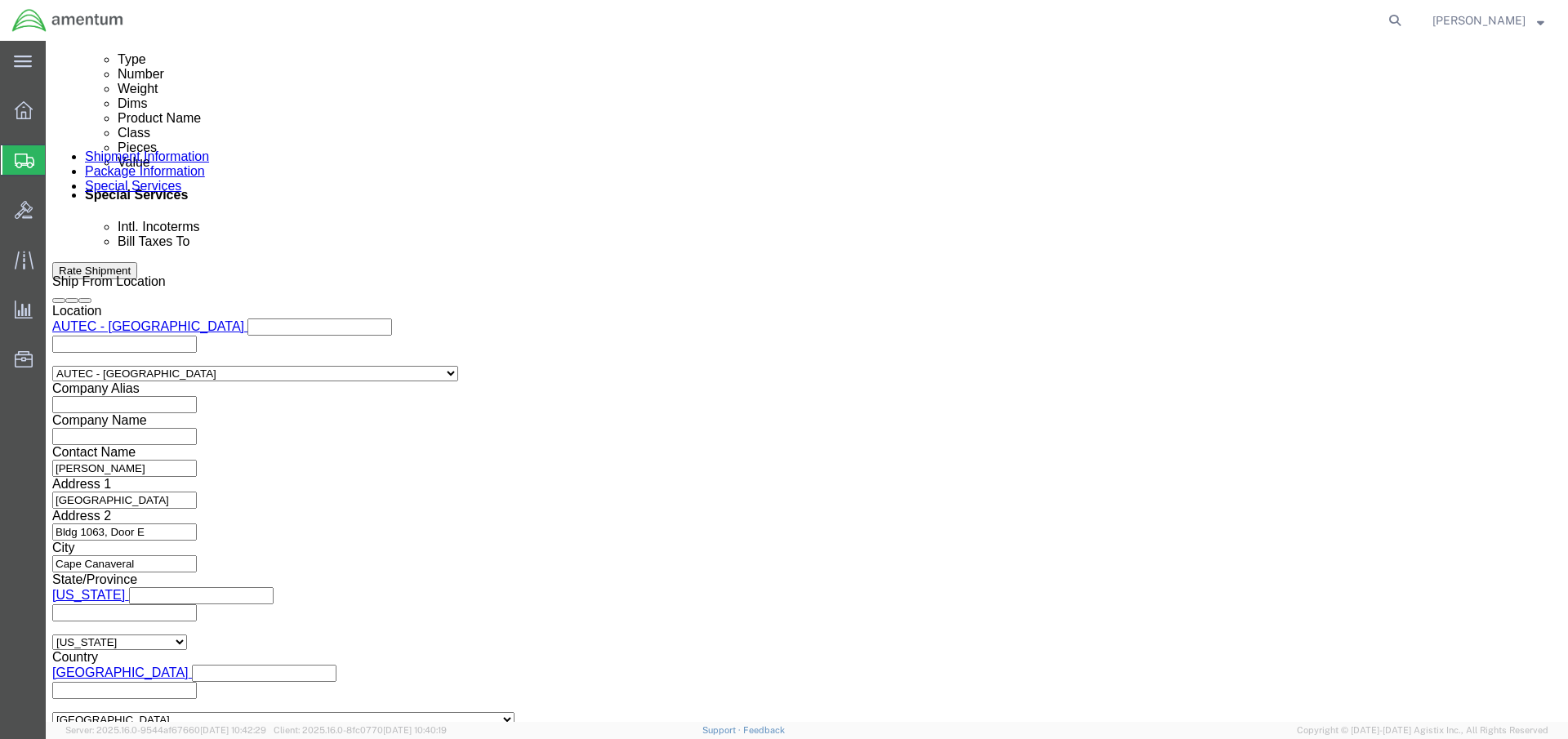
select select "38"
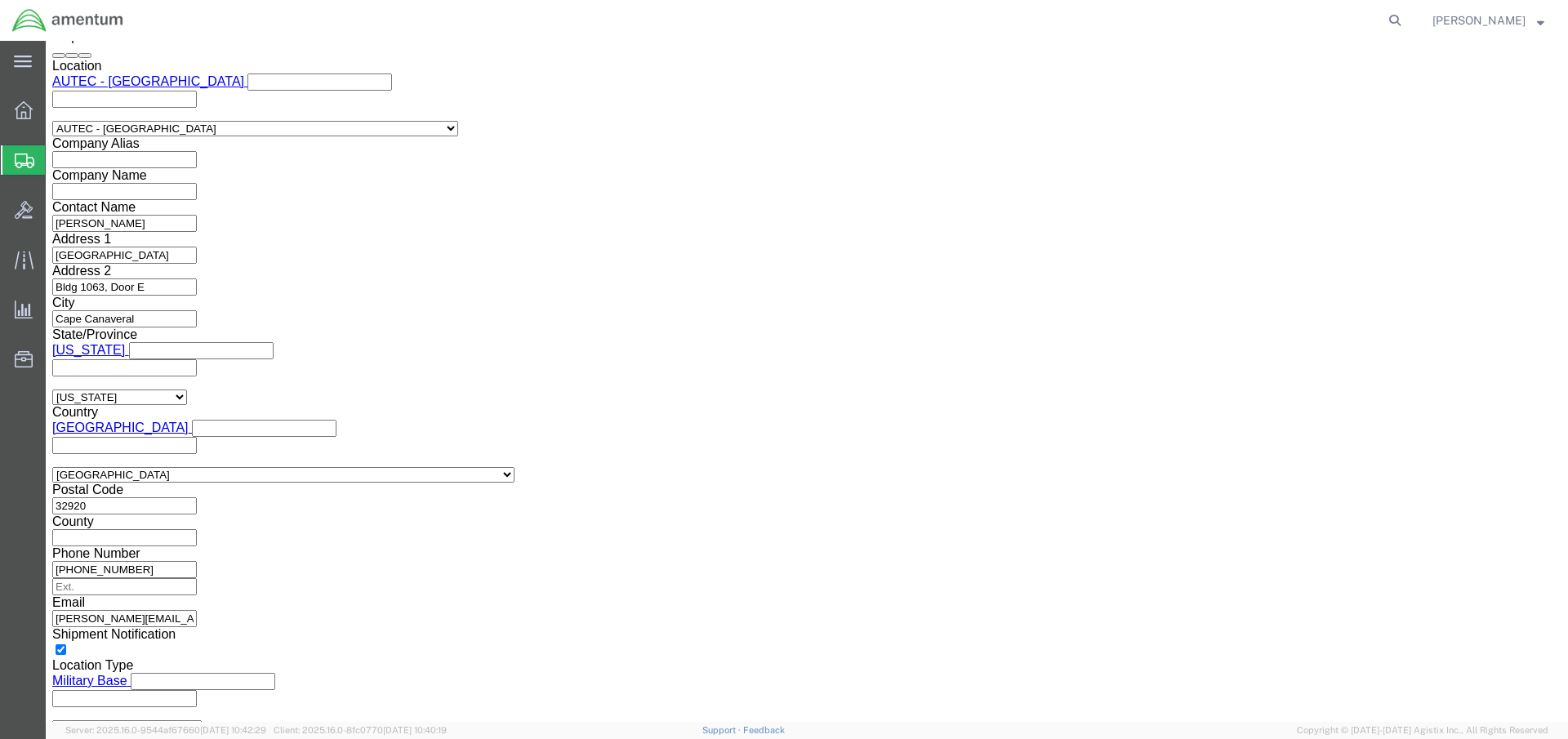
click input "text"
paste input "[PERSON_NAME][EMAIL_ADDRESS][DOMAIN_NAME]"
type input "[PERSON_NAME][EMAIL_ADDRESS][DOMAIN_NAME]"
click div "Location My Profile Location Select My Profile Location [PHONE_NUMBER] [PHONE_N…"
click div "Previous Continue"
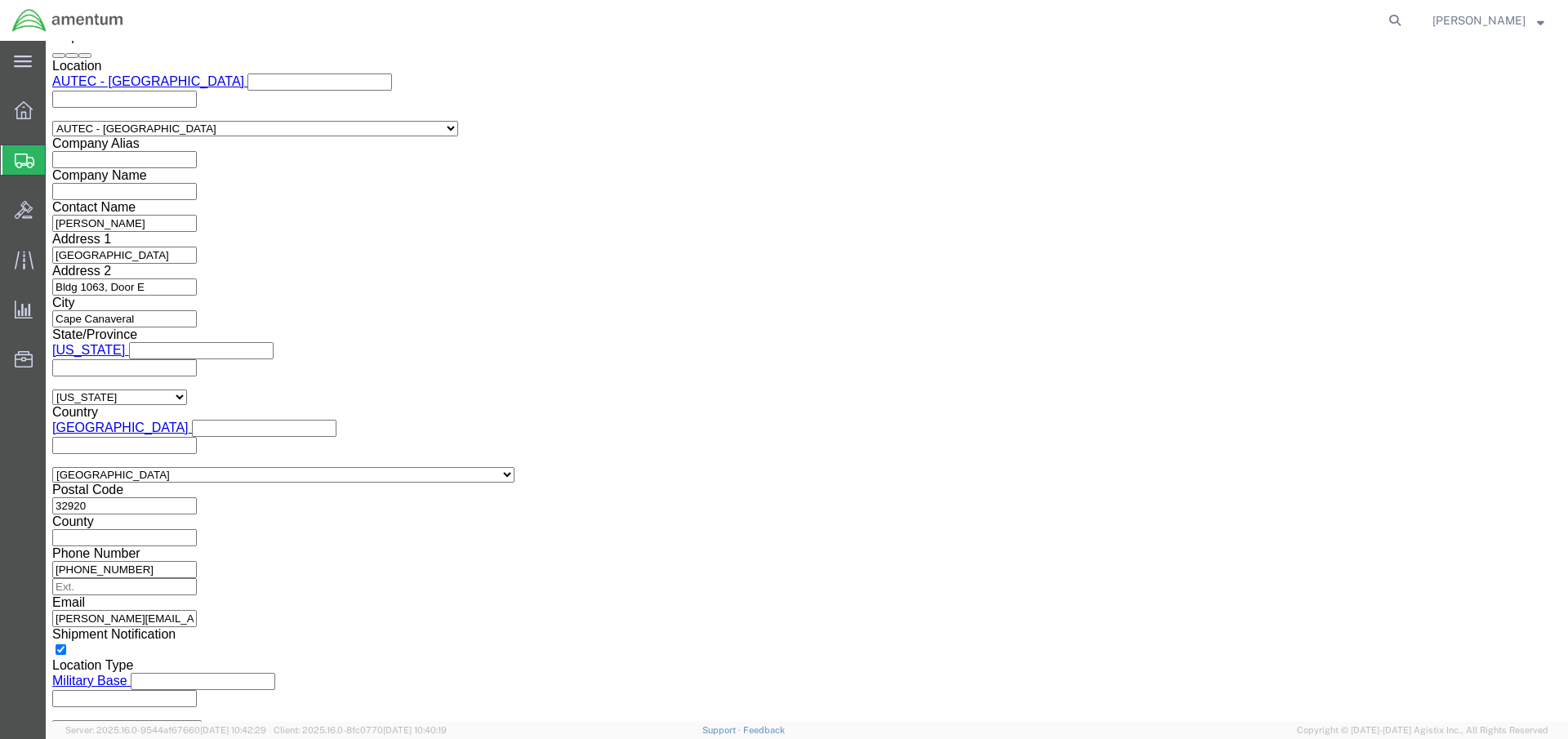
scroll to position [1522, 0]
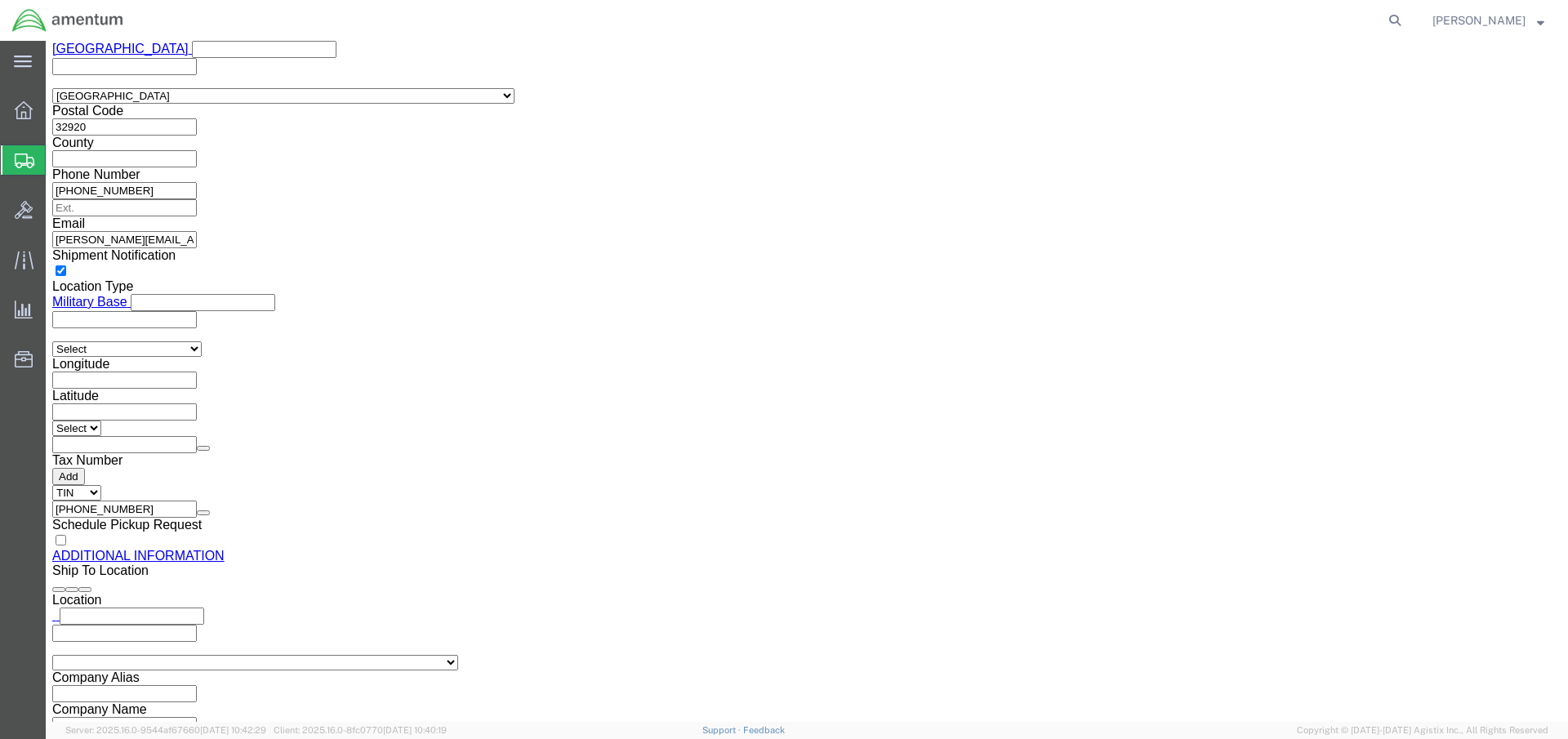
click button "Rate Shipment"
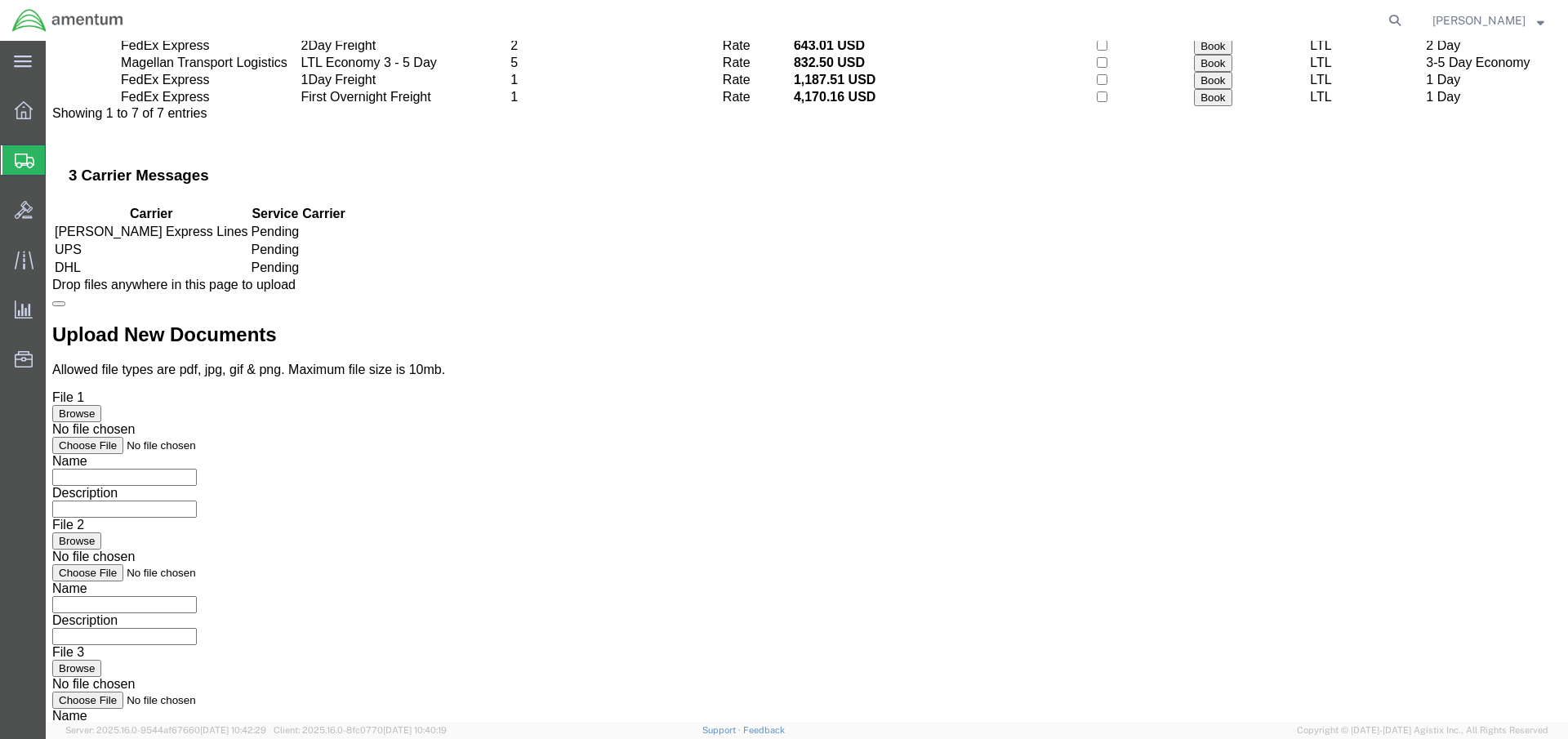
scroll to position [0, 0]
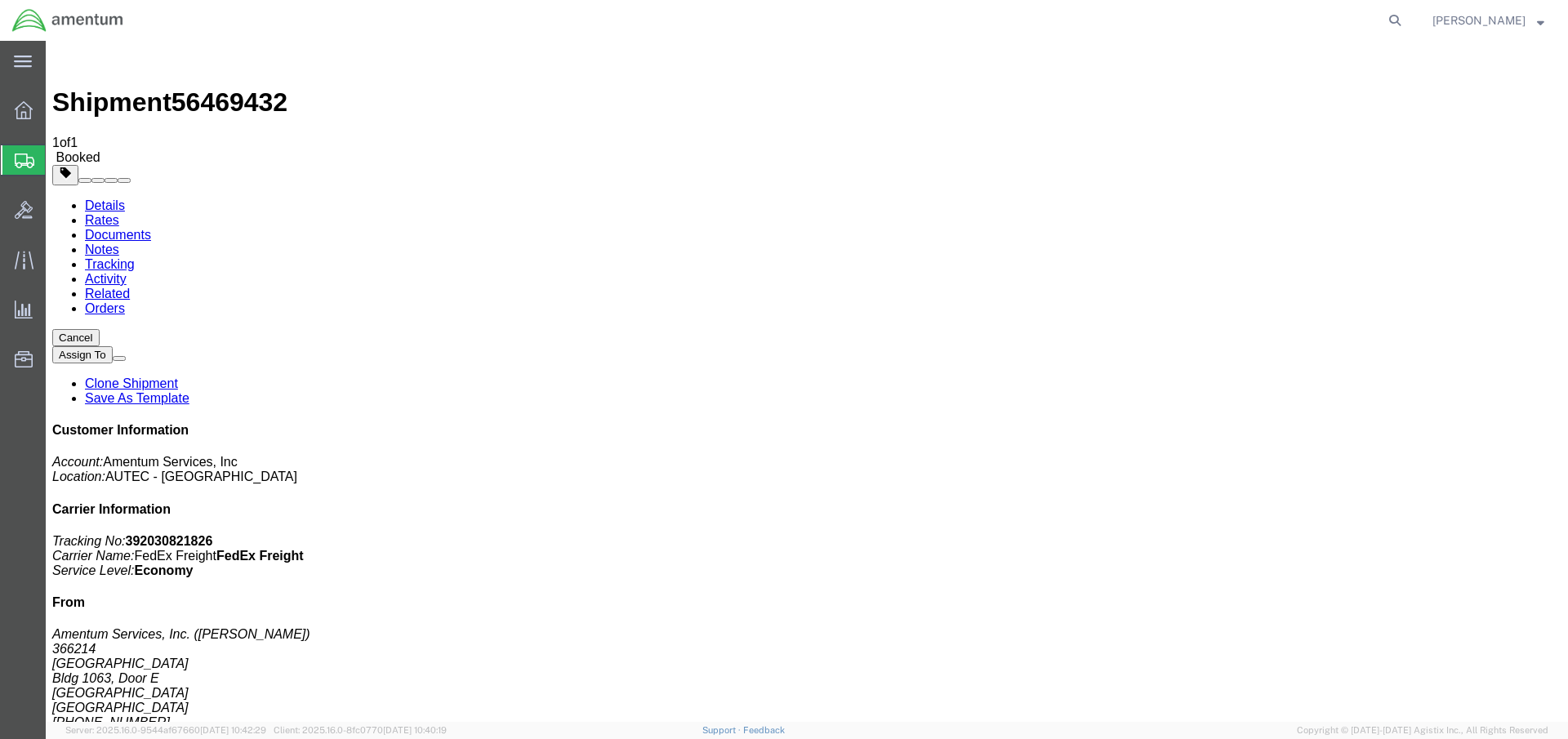
click at [214, 534] on b "392030821826" at bounding box center [170, 541] width 88 height 13
click at [215, 88] on span "56469432" at bounding box center [229, 102] width 116 height 30
click at [213, 88] on span "56469432" at bounding box center [229, 102] width 116 height 30
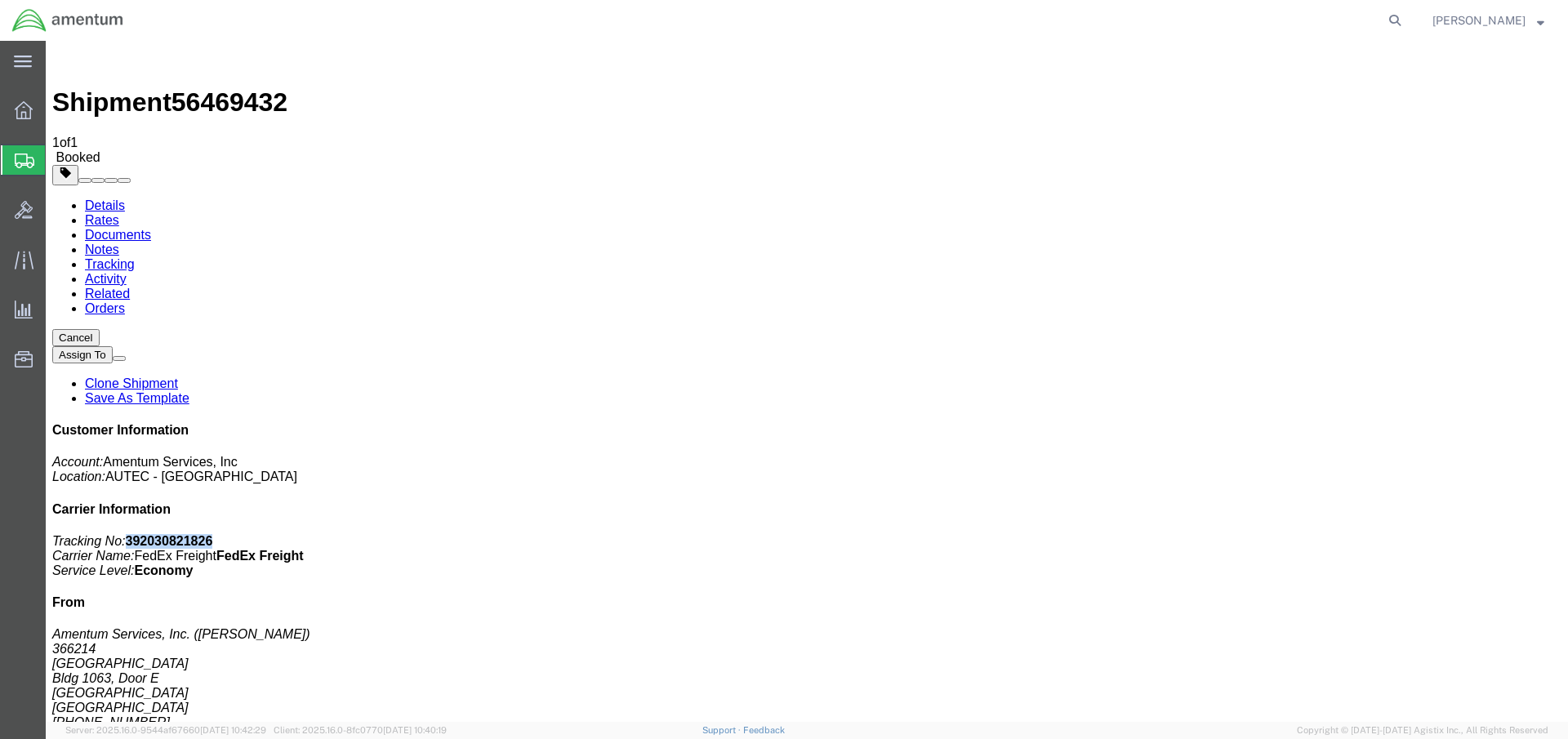
click at [213, 88] on span "56469432" at bounding box center [229, 102] width 116 height 30
click at [1533, 9] on div "[PERSON_NAME]" at bounding box center [1489, 20] width 137 height 40
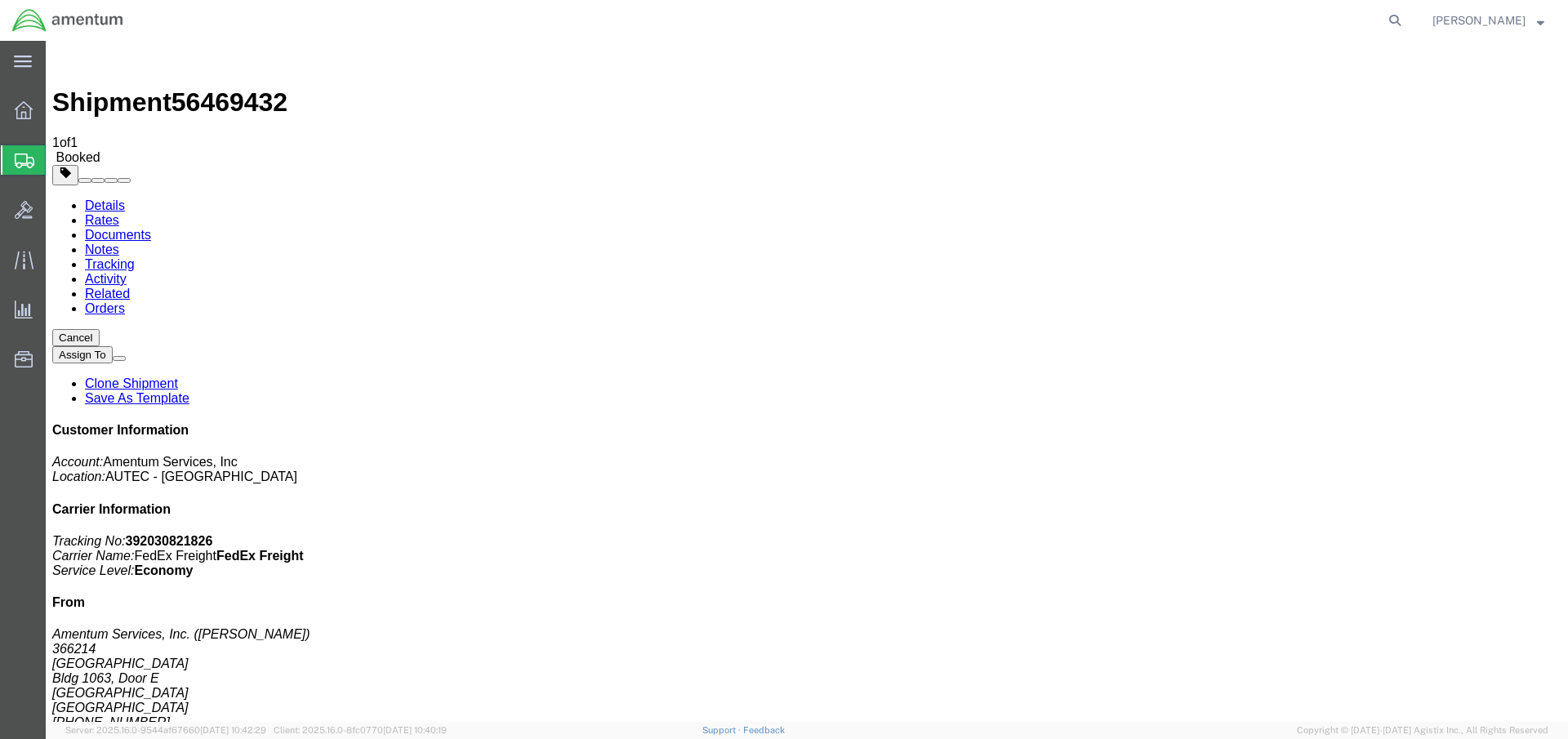
click at [1514, 15] on span "[PERSON_NAME]" at bounding box center [1479, 20] width 93 height 18
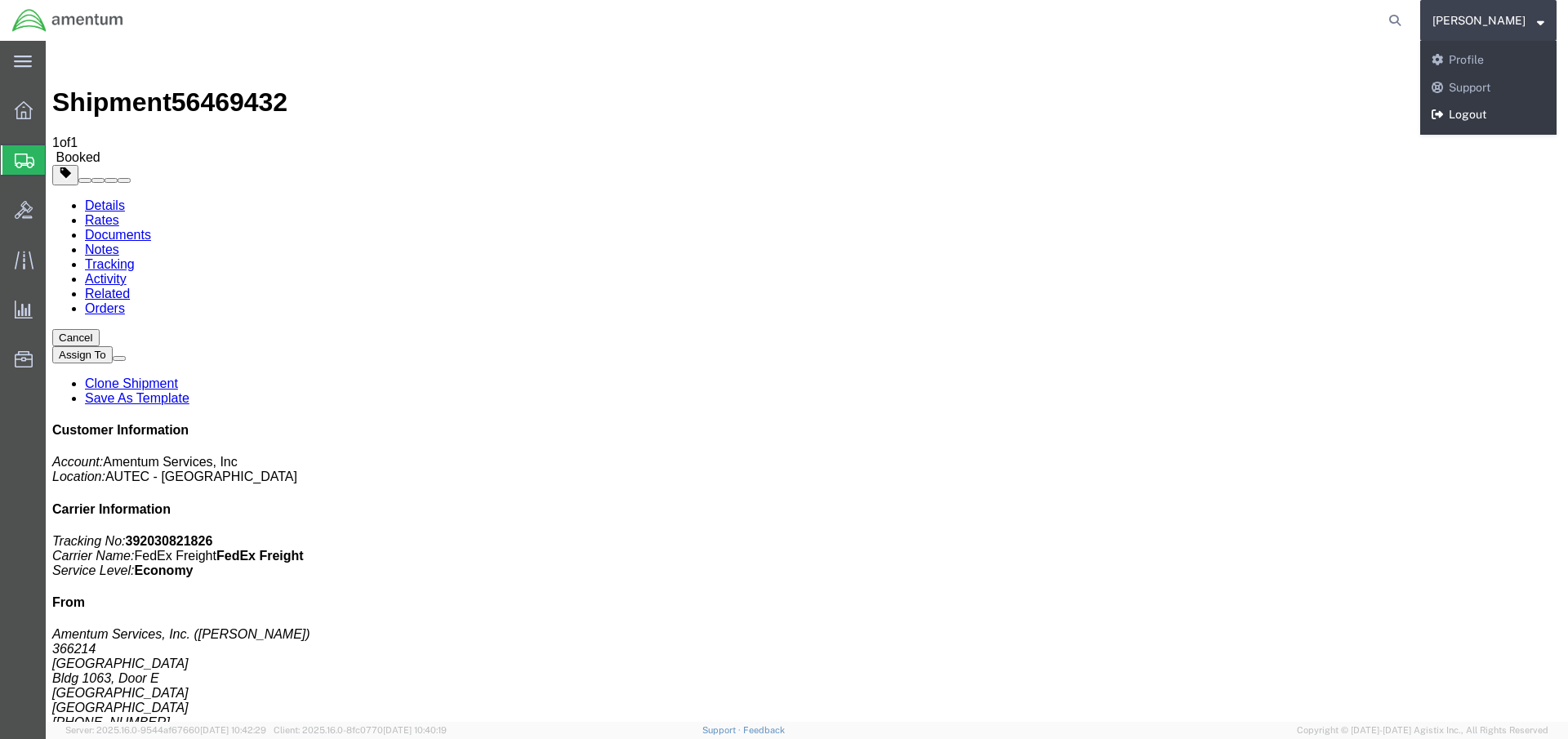
click at [1453, 113] on link "Logout" at bounding box center [1489, 115] width 137 height 28
